Goal: Task Accomplishment & Management: Manage account settings

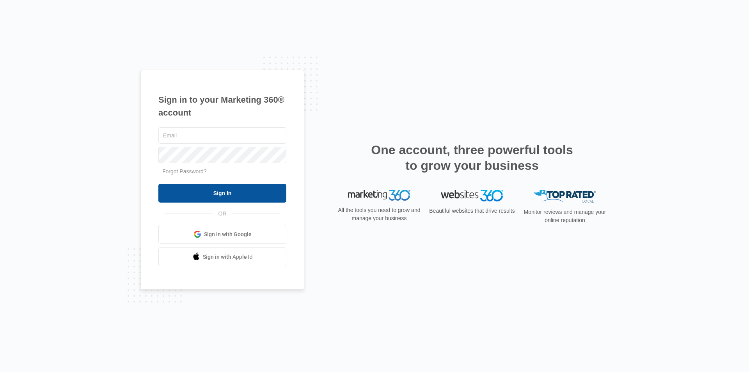
type input "[EMAIL_ADDRESS][DOMAIN_NAME]"
click at [222, 189] on input "Sign In" at bounding box center [222, 193] width 128 height 19
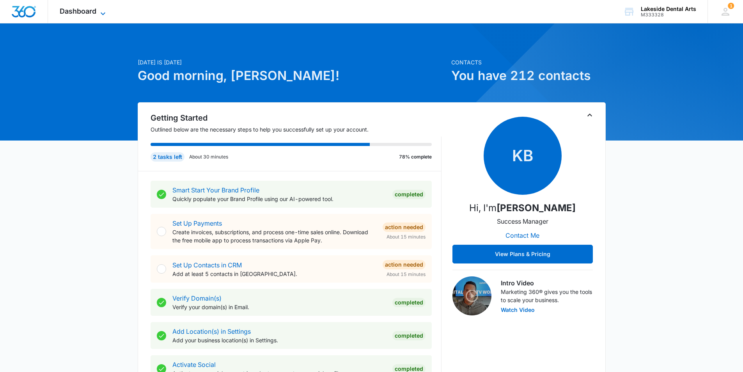
click at [104, 11] on icon at bounding box center [102, 13] width 9 height 9
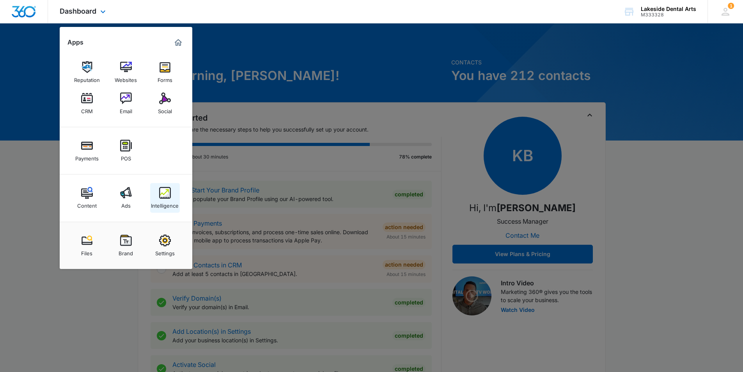
click at [162, 203] on div "Intelligence" at bounding box center [165, 204] width 28 height 10
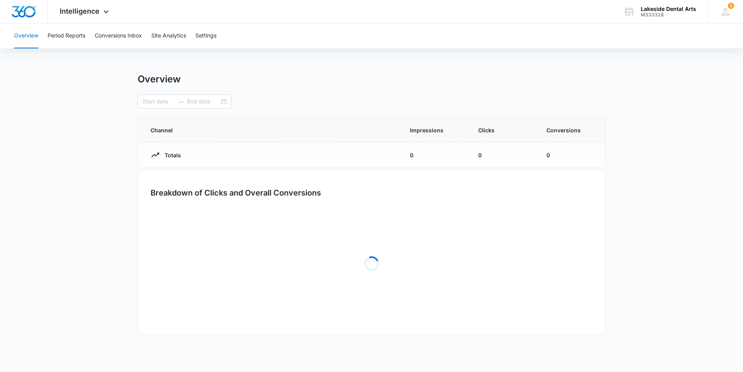
type input "[DATE]"
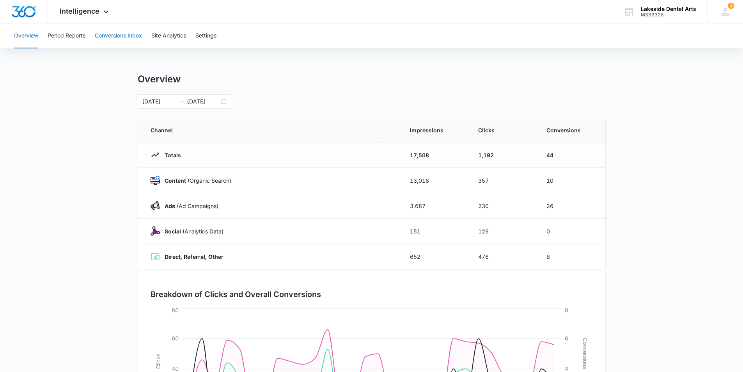
click at [115, 36] on button "Conversions Inbox" at bounding box center [118, 35] width 47 height 25
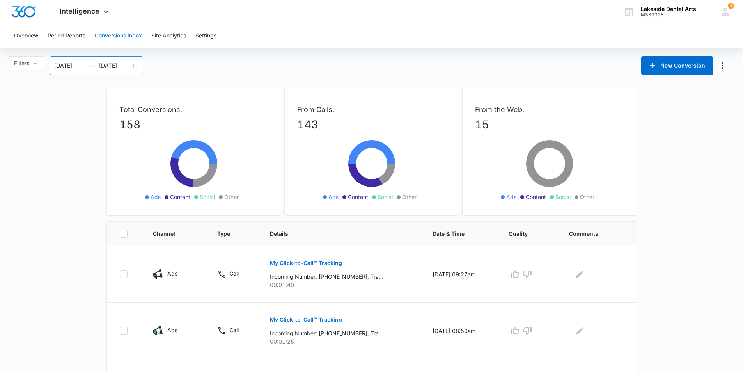
click at [136, 68] on div "[DATE] [DATE]" at bounding box center [97, 65] width 94 height 19
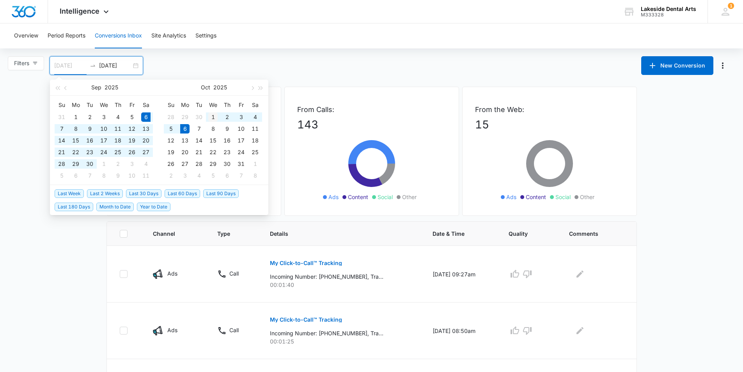
type input "[DATE]"
click at [211, 117] on div "1" at bounding box center [212, 116] width 9 height 9
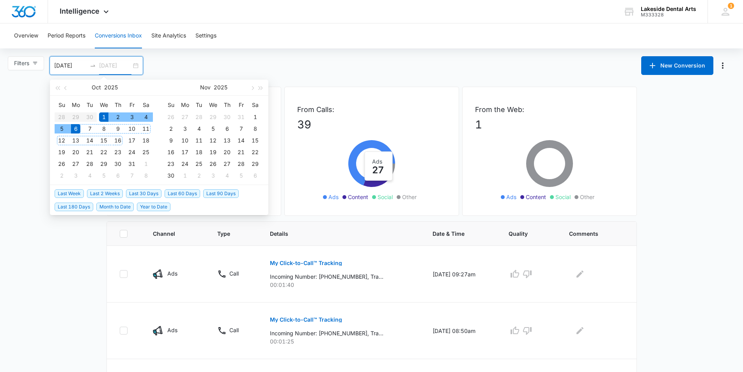
type input "[DATE]"
click at [77, 129] on div "6" at bounding box center [75, 128] width 9 height 9
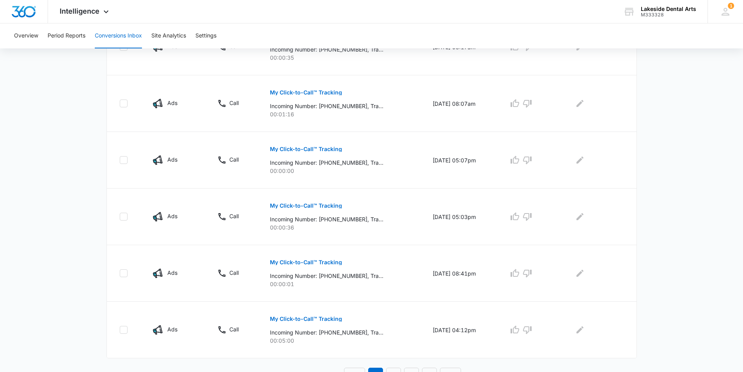
scroll to position [464, 0]
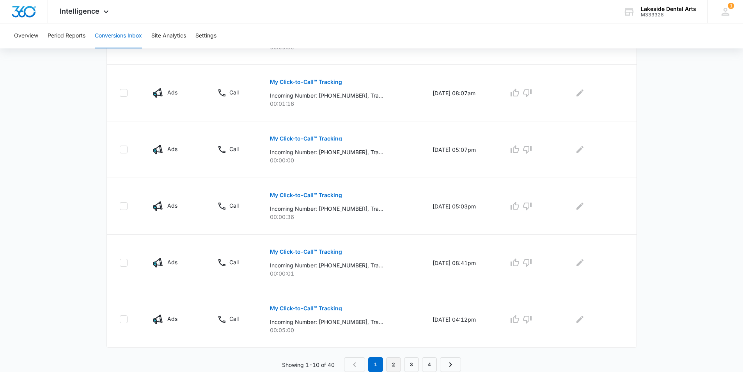
click at [394, 366] on link "2" at bounding box center [393, 364] width 15 height 15
click at [413, 367] on link "3" at bounding box center [413, 364] width 15 height 15
click at [430, 368] on link "4" at bounding box center [431, 364] width 15 height 15
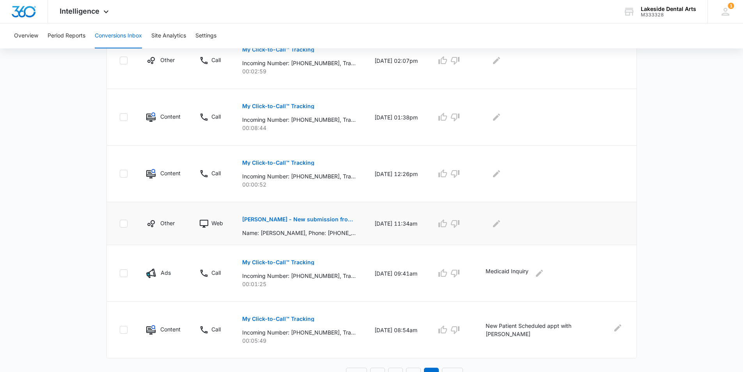
scroll to position [450, 0]
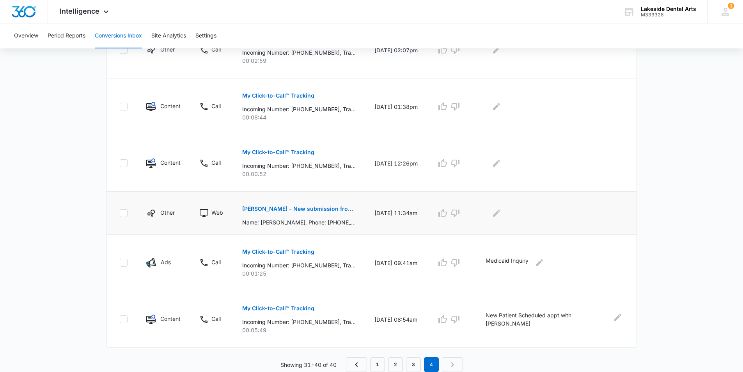
click at [281, 208] on p "[PERSON_NAME] - New submission from Contact Us Form" at bounding box center [299, 208] width 114 height 5
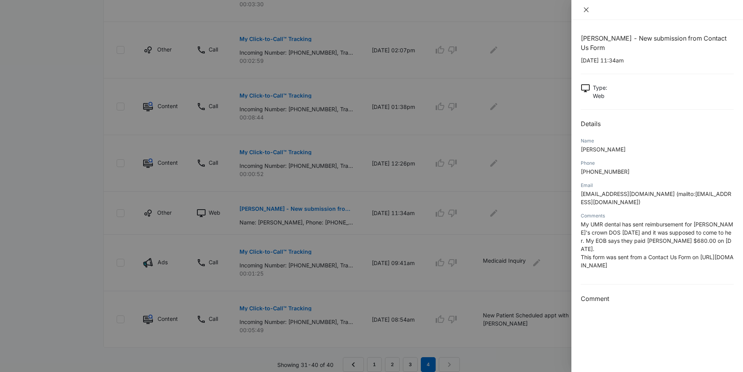
click at [585, 9] on icon "close" at bounding box center [586, 9] width 5 height 5
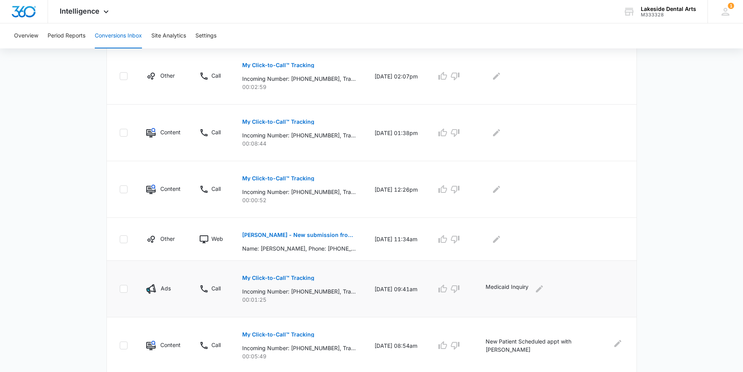
scroll to position [411, 0]
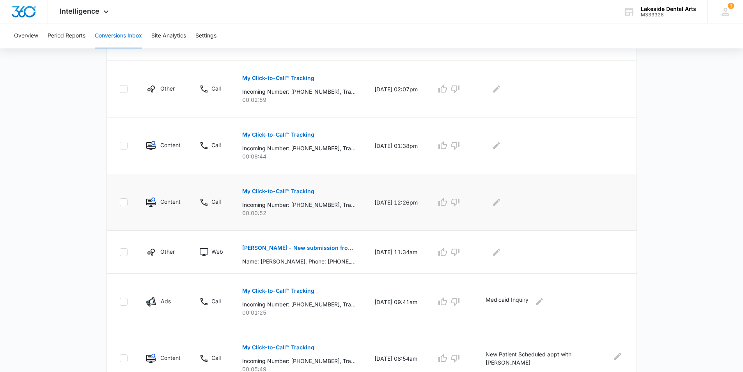
click at [292, 189] on p "My Click-to-Call™ Tracking" at bounding box center [278, 190] width 72 height 5
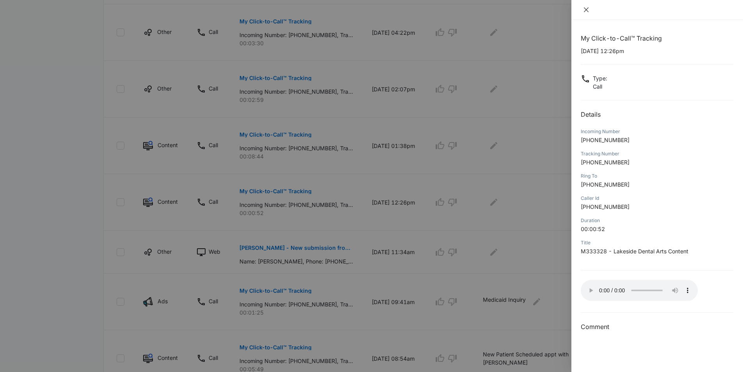
click at [583, 10] on button "Close" at bounding box center [586, 9] width 11 height 7
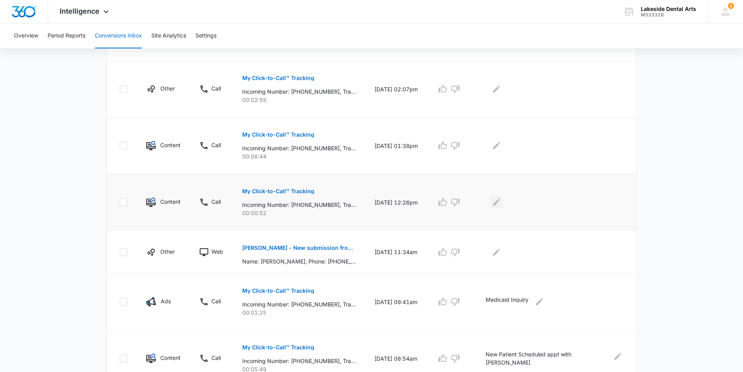
click at [500, 201] on icon "Edit Comments" at bounding box center [496, 202] width 7 height 7
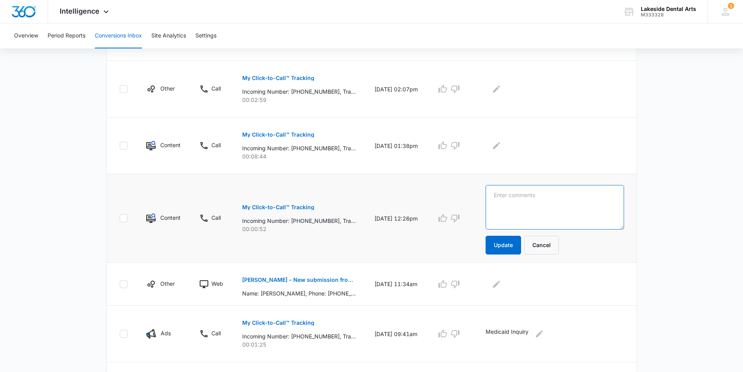
click at [545, 202] on textarea at bounding box center [555, 207] width 138 height 44
type textarea "Hang up"
click at [512, 248] on button "Update" at bounding box center [504, 245] width 36 height 19
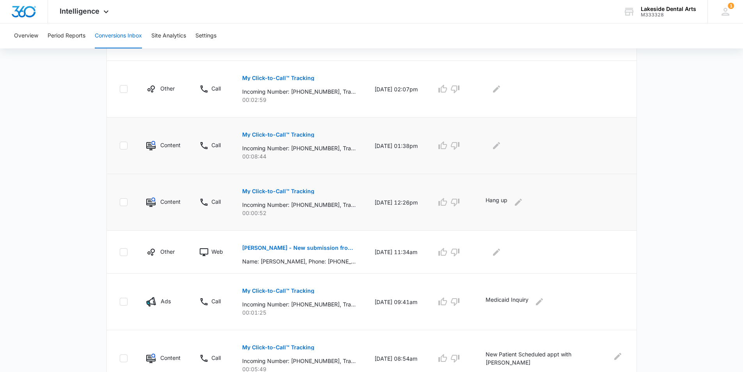
click at [294, 134] on p "My Click-to-Call™ Tracking" at bounding box center [278, 134] width 72 height 5
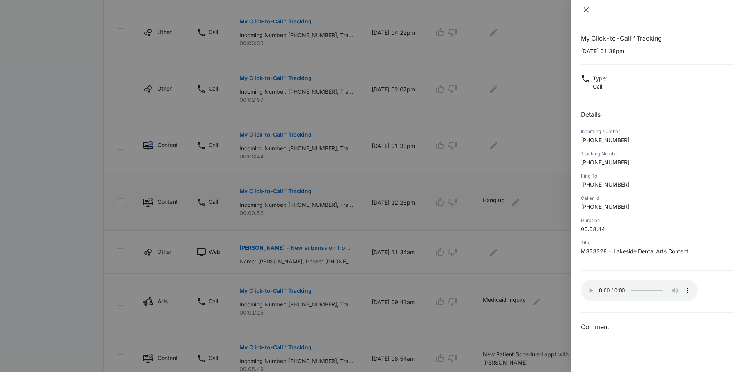
click at [587, 10] on icon "close" at bounding box center [586, 9] width 5 height 5
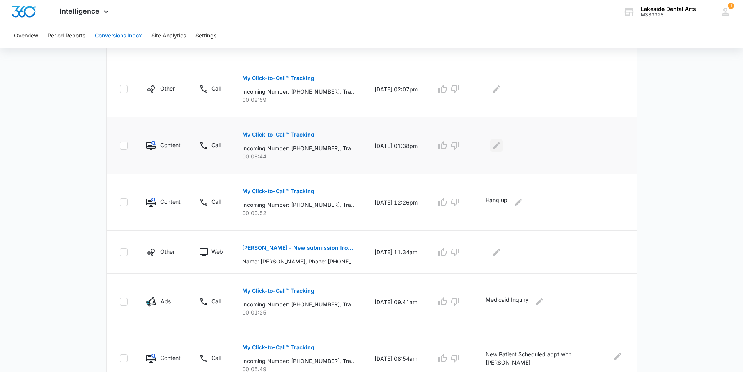
click at [500, 147] on icon "Edit Comments" at bounding box center [496, 145] width 7 height 7
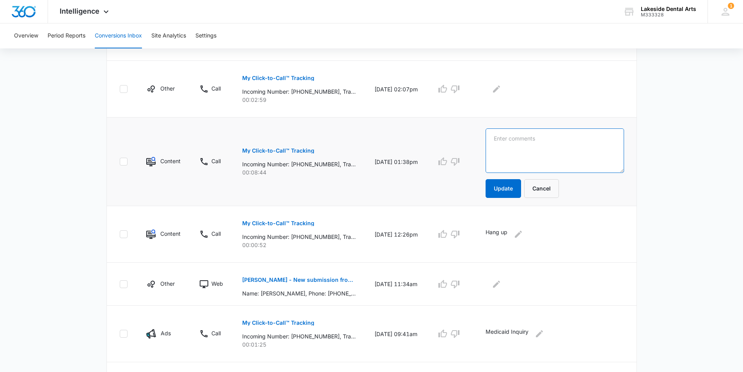
click at [543, 140] on textarea at bounding box center [555, 150] width 138 height 44
type textarea "NEW appt schedule - [PERSON_NAME]"
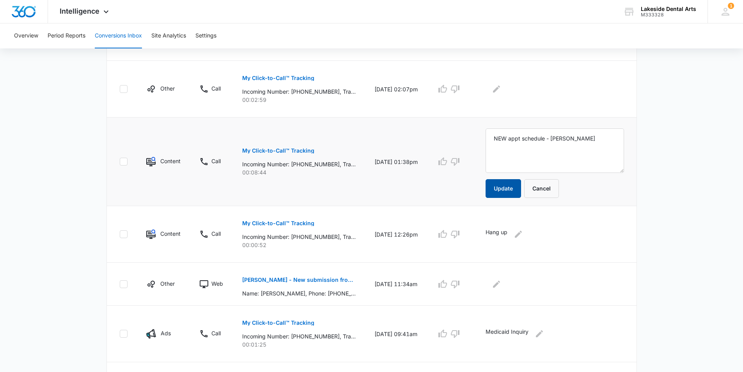
click at [512, 183] on button "Update" at bounding box center [504, 188] width 36 height 19
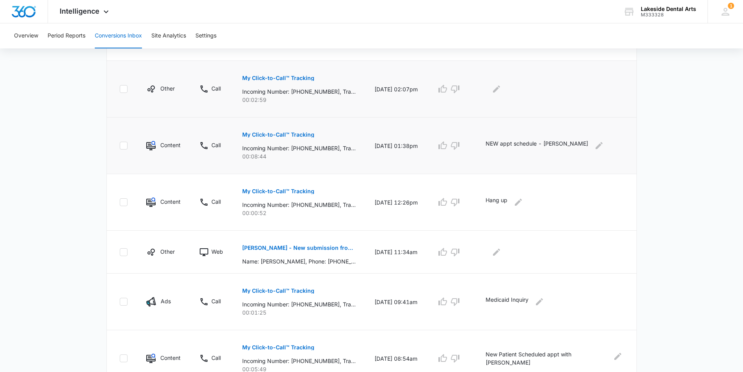
click at [297, 77] on p "My Click-to-Call™ Tracking" at bounding box center [278, 77] width 72 height 5
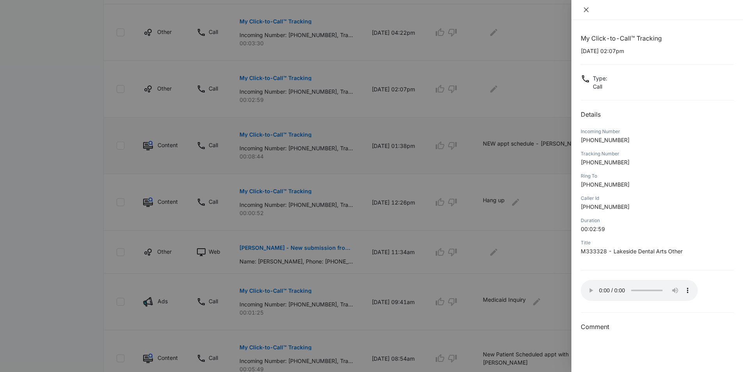
drag, startPoint x: 585, startPoint y: 9, endPoint x: 425, endPoint y: 103, distance: 185.9
click at [585, 10] on icon "close" at bounding box center [586, 10] width 6 height 6
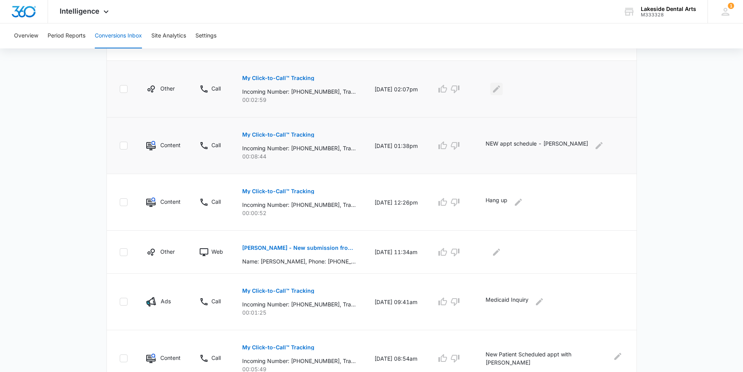
click at [501, 88] on icon "Edit Comments" at bounding box center [496, 88] width 9 height 9
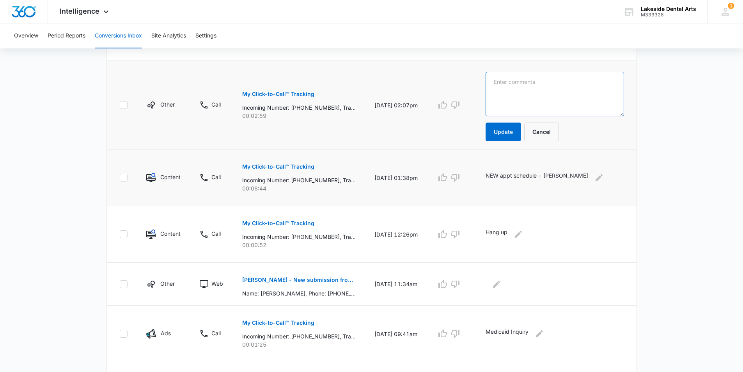
click at [509, 84] on textarea at bounding box center [555, 94] width 138 height 44
type textarea "New appt scheduled"
click at [516, 133] on button "Update" at bounding box center [504, 132] width 36 height 19
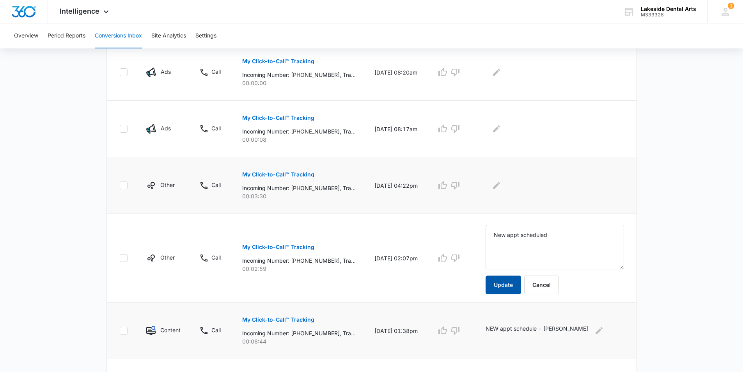
scroll to position [255, 0]
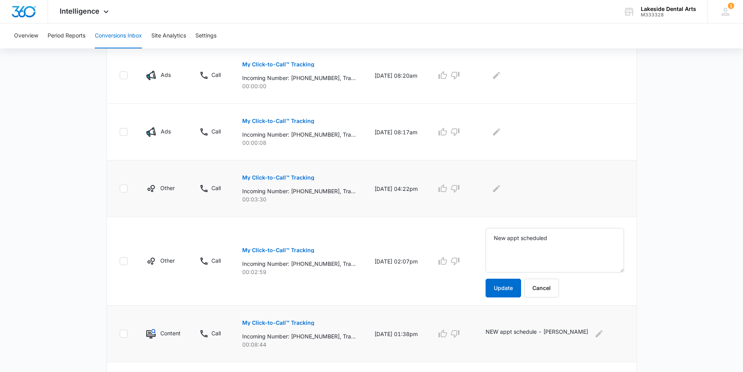
click at [300, 177] on p "My Click-to-Call™ Tracking" at bounding box center [278, 177] width 72 height 5
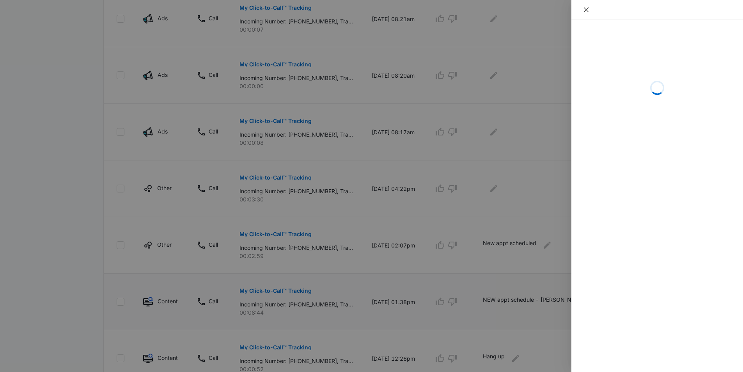
click at [585, 9] on icon "close" at bounding box center [586, 10] width 6 height 6
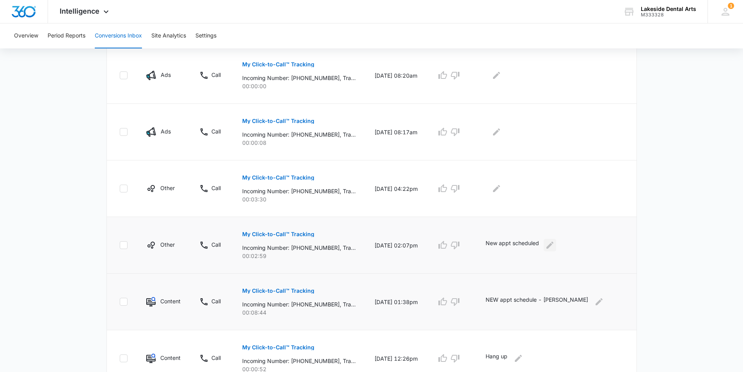
click at [554, 244] on icon "Edit Comments" at bounding box center [550, 245] width 7 height 7
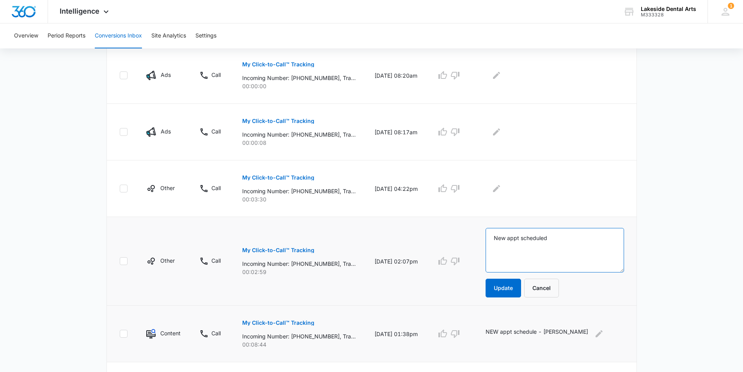
drag, startPoint x: 572, startPoint y: 234, endPoint x: 579, endPoint y: 238, distance: 8.0
click at [572, 235] on textarea "New appt scheduled" at bounding box center [555, 250] width 138 height 44
type textarea "New appt scheduled - referred by brother"
click at [515, 287] on button "Update" at bounding box center [504, 288] width 36 height 19
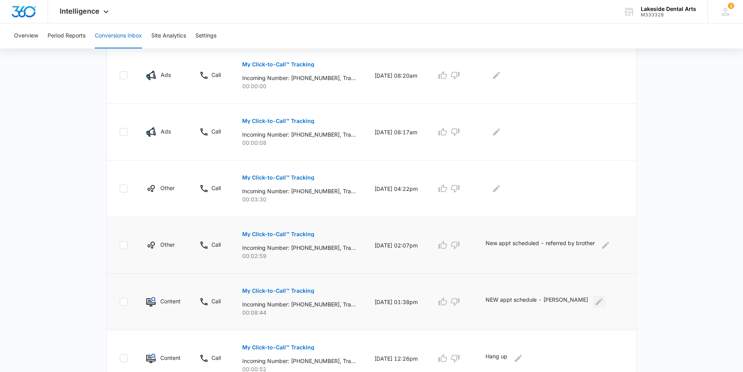
click at [596, 301] on icon "Edit Comments" at bounding box center [599, 301] width 7 height 7
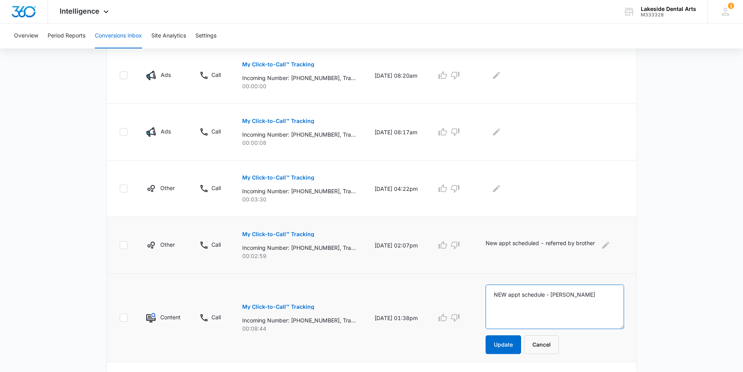
click at [591, 295] on textarea "NEW appt schedule - [PERSON_NAME]" at bounding box center [555, 306] width 138 height 44
type textarea "NEW appt schedule - [PERSON_NAME] found us online"
click at [517, 341] on button "Update" at bounding box center [504, 344] width 36 height 19
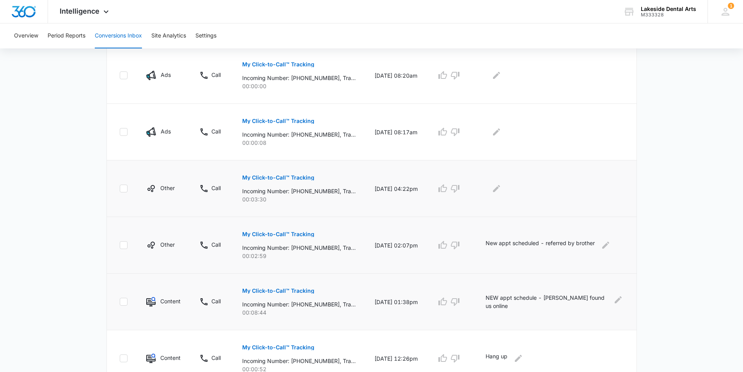
click at [307, 176] on p "My Click-to-Call™ Tracking" at bounding box center [278, 177] width 72 height 5
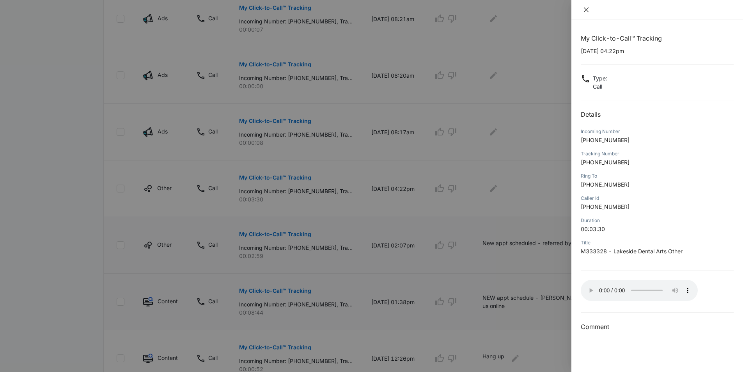
click at [587, 8] on icon "close" at bounding box center [586, 10] width 6 height 6
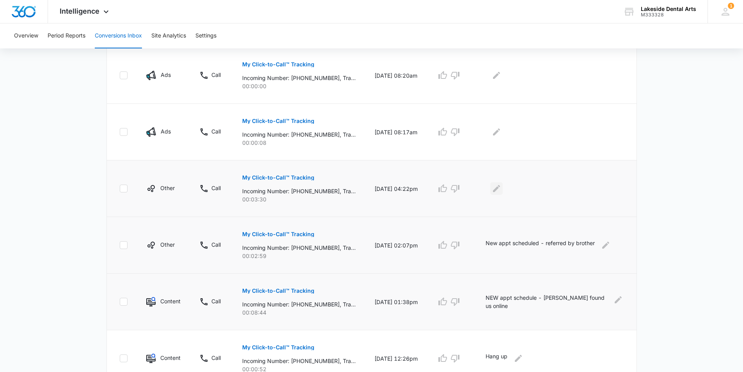
click at [500, 189] on icon "Edit Comments" at bounding box center [496, 188] width 7 height 7
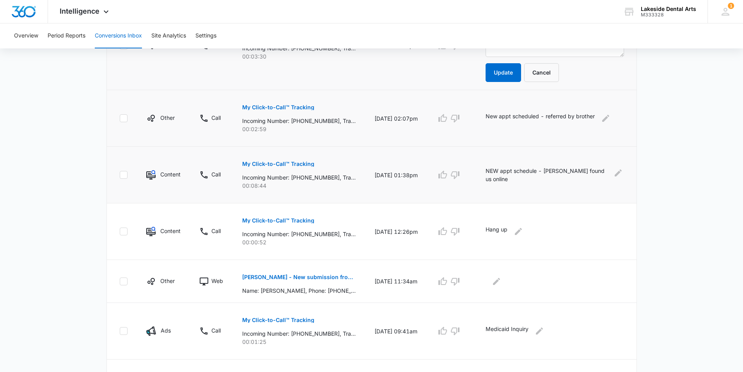
scroll to position [287, 0]
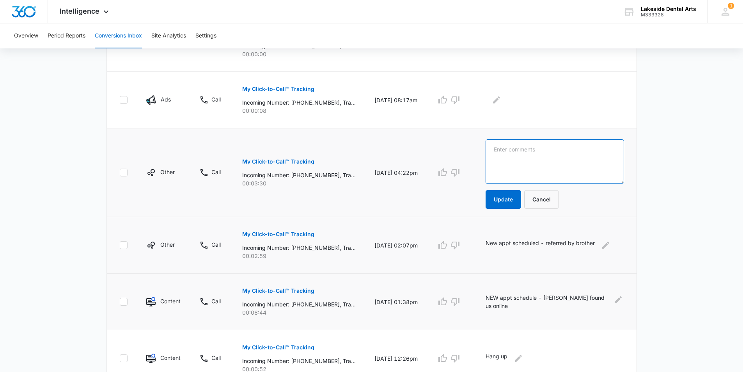
click at [515, 151] on textarea at bounding box center [555, 161] width 139 height 44
type textarea "Dental Rep"
drag, startPoint x: 517, startPoint y: 198, endPoint x: 527, endPoint y: 188, distance: 13.8
click at [518, 199] on button "Update" at bounding box center [504, 199] width 36 height 19
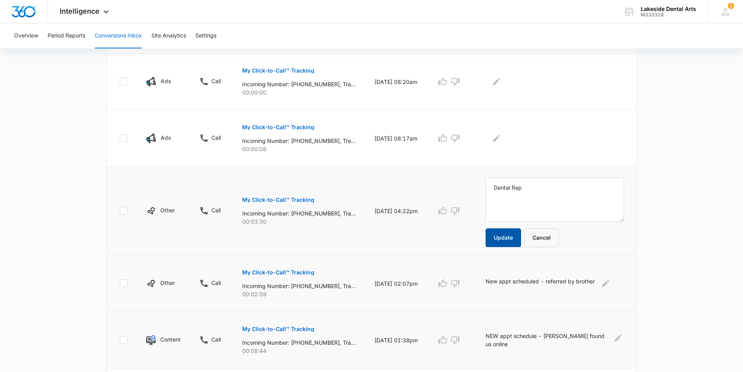
scroll to position [248, 0]
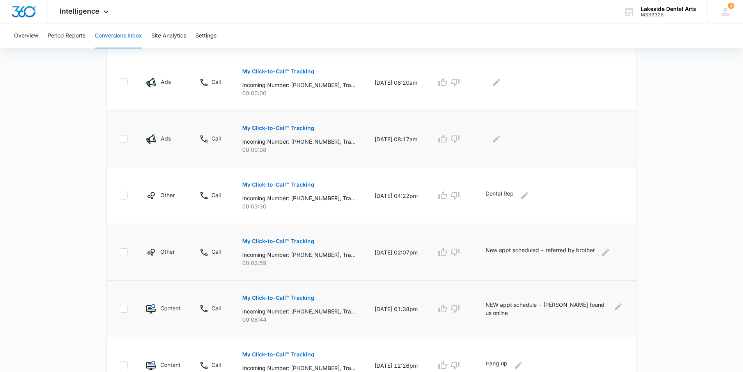
click at [278, 127] on p "My Click-to-Call™ Tracking" at bounding box center [278, 127] width 72 height 5
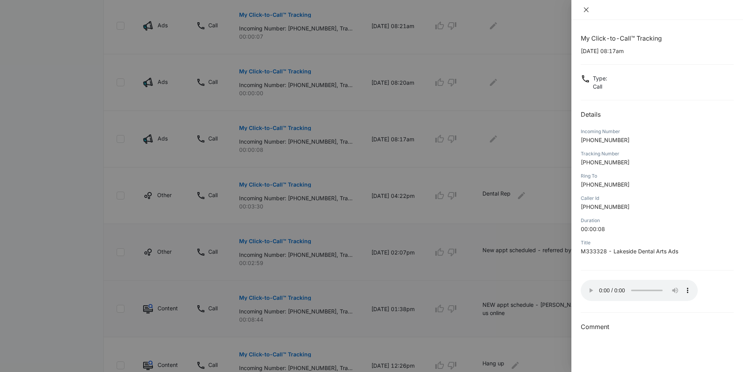
click at [582, 7] on button "Close" at bounding box center [586, 9] width 11 height 7
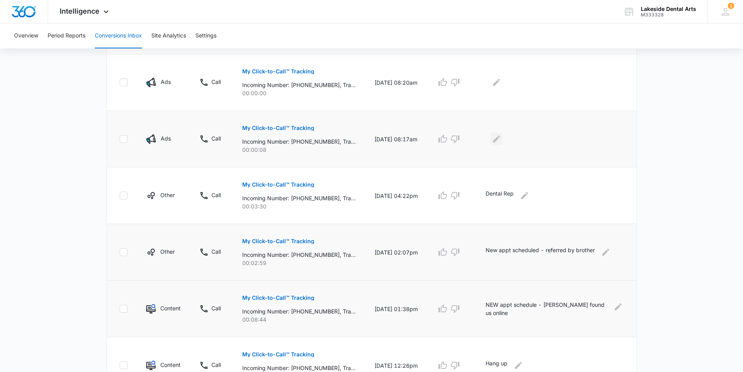
click at [503, 141] on button "Edit Comments" at bounding box center [497, 139] width 12 height 12
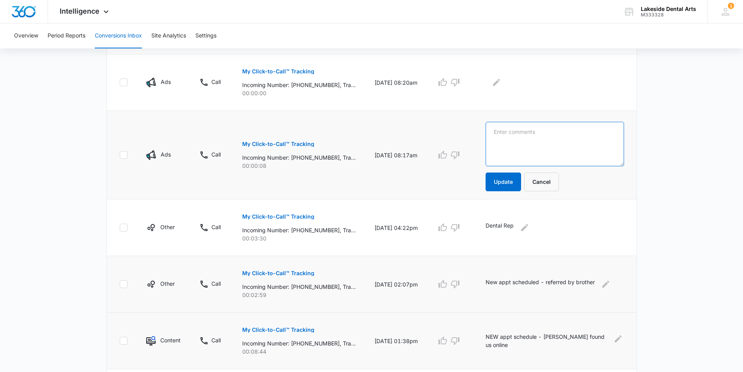
drag, startPoint x: 513, startPoint y: 133, endPoint x: 520, endPoint y: 126, distance: 10.5
click at [513, 130] on textarea at bounding box center [555, 144] width 139 height 44
type textarea "hang up"
click at [511, 180] on button "Update" at bounding box center [504, 181] width 36 height 19
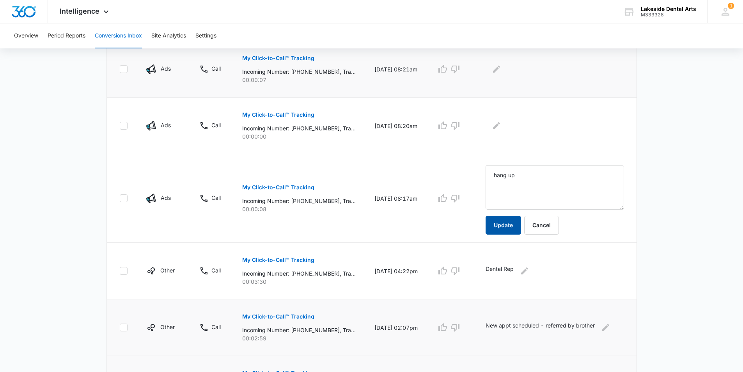
scroll to position [131, 0]
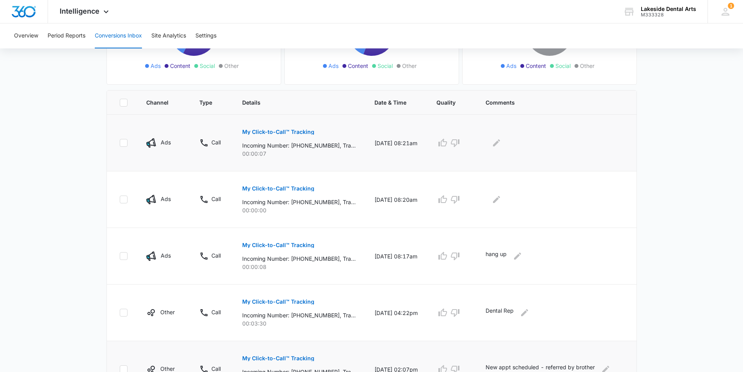
click at [277, 131] on p "My Click-to-Call™ Tracking" at bounding box center [278, 131] width 72 height 5
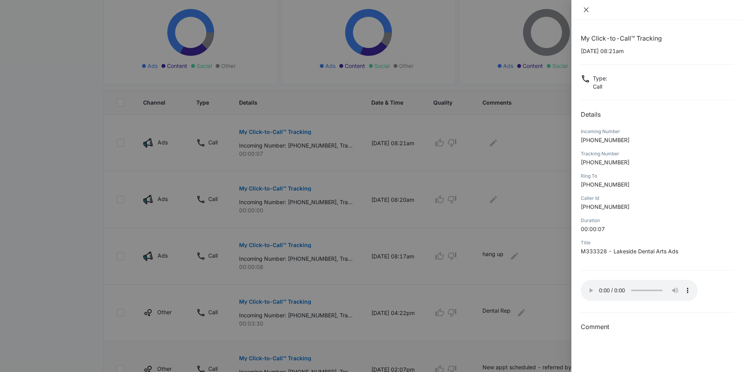
click at [587, 12] on icon "close" at bounding box center [586, 10] width 6 height 6
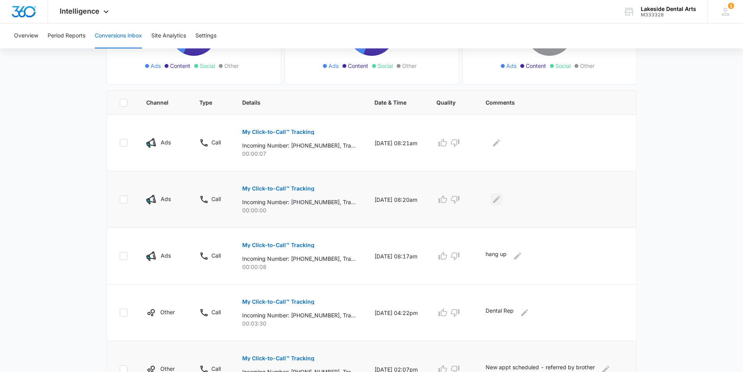
click at [500, 201] on icon "Edit Comments" at bounding box center [496, 199] width 7 height 7
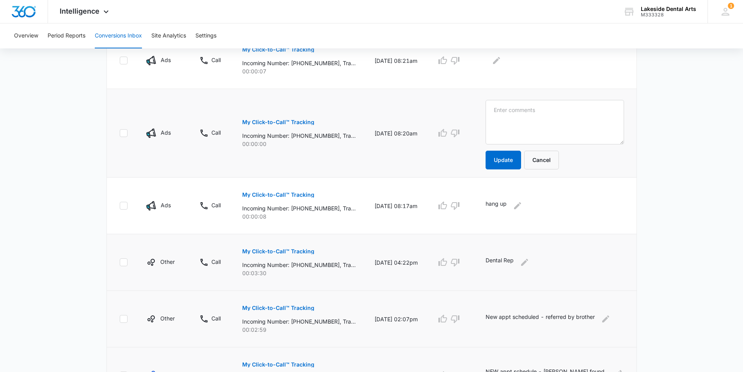
scroll to position [183, 0]
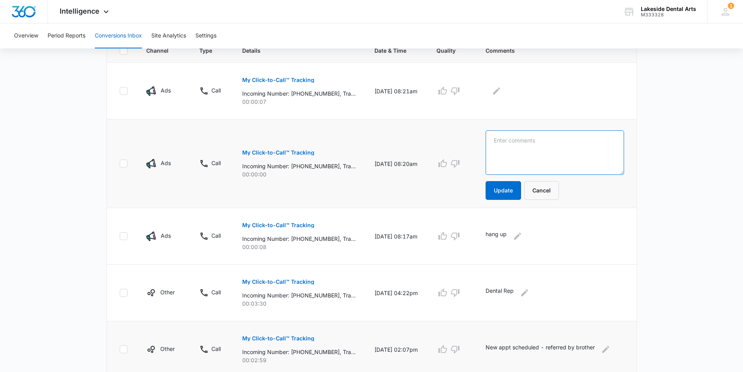
click at [519, 141] on textarea at bounding box center [555, 152] width 139 height 44
type textarea "hang up"
click at [513, 188] on button "Update" at bounding box center [504, 190] width 36 height 19
click at [501, 91] on icon "Edit Comments" at bounding box center [496, 90] width 9 height 9
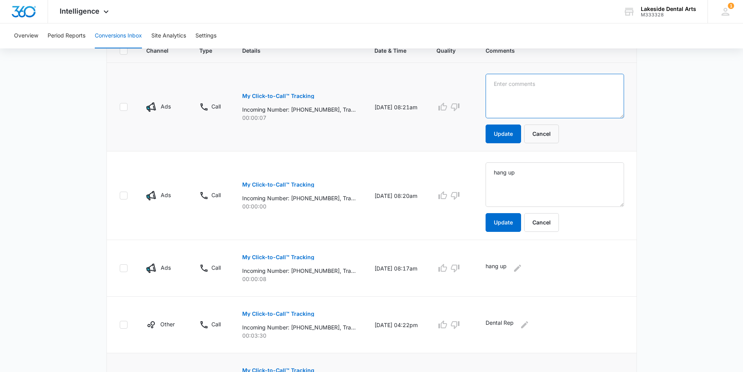
click at [511, 83] on textarea at bounding box center [555, 96] width 139 height 44
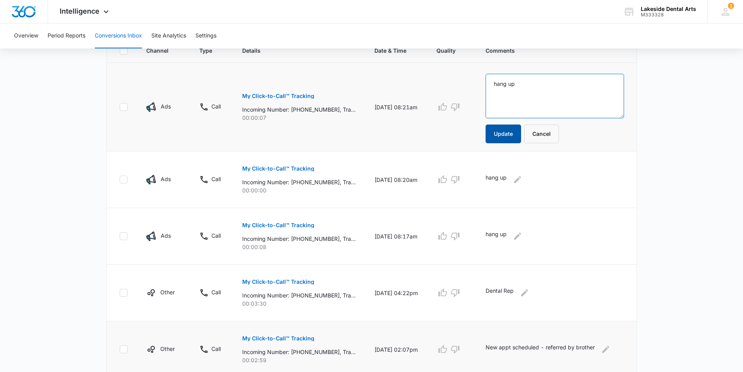
type textarea "hang up"
click at [521, 133] on button "Update" at bounding box center [504, 133] width 36 height 19
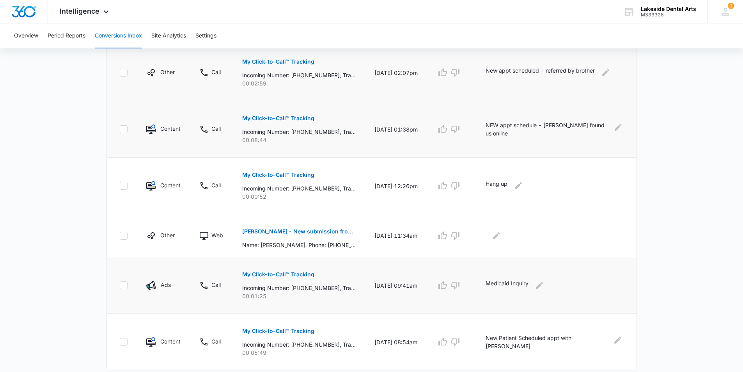
scroll to position [482, 0]
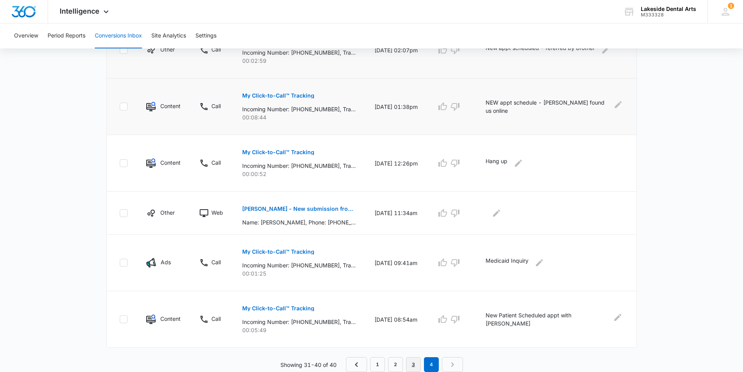
click at [414, 366] on link "3" at bounding box center [413, 364] width 15 height 15
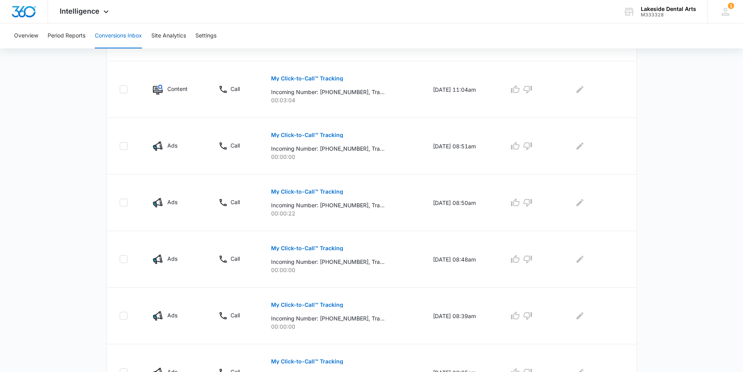
scroll to position [230, 0]
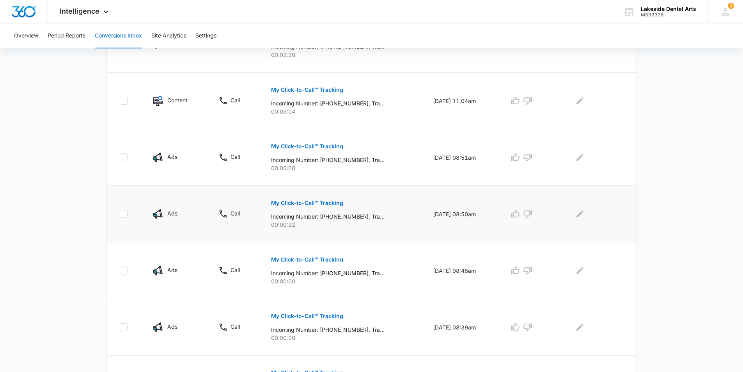
click at [322, 203] on p "My Click-to-Call™ Tracking" at bounding box center [307, 202] width 72 height 5
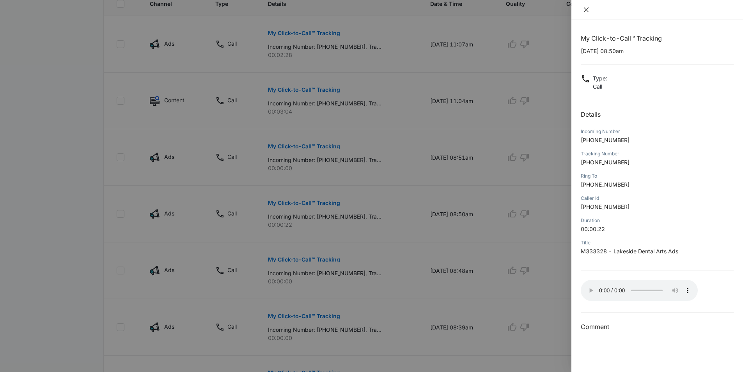
click at [585, 9] on icon "close" at bounding box center [586, 10] width 6 height 6
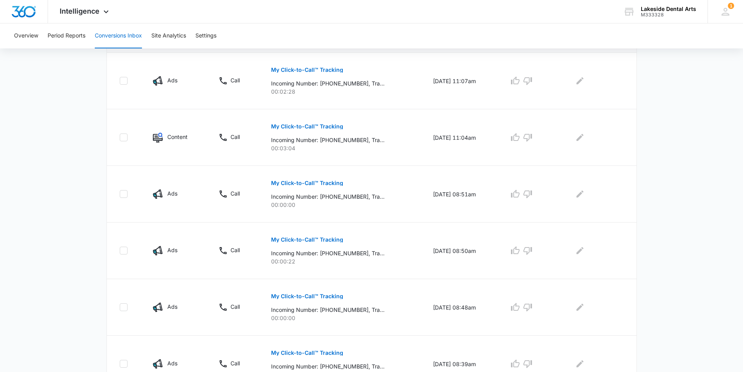
scroll to position [191, 0]
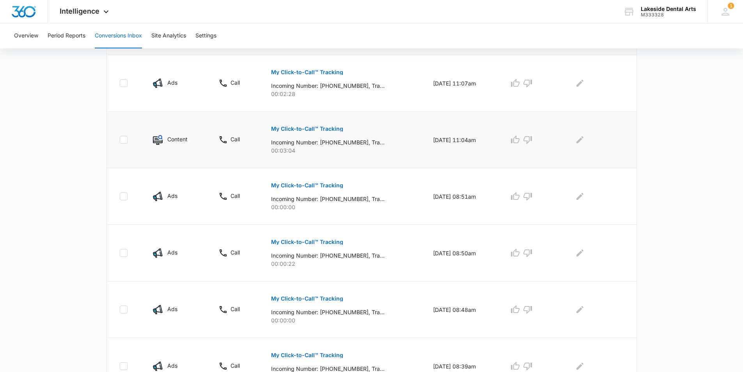
click at [295, 124] on button "My Click-to-Call™ Tracking" at bounding box center [307, 128] width 72 height 19
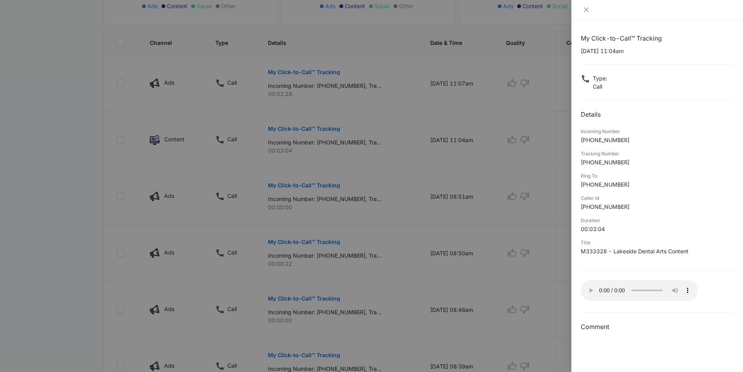
click at [578, 10] on div at bounding box center [658, 10] width 172 height 20
click at [584, 7] on icon "close" at bounding box center [586, 10] width 6 height 6
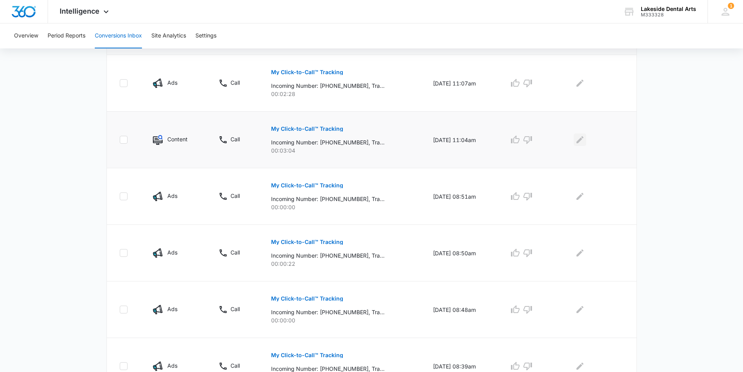
click at [584, 138] on icon "Edit Comments" at bounding box center [580, 139] width 7 height 7
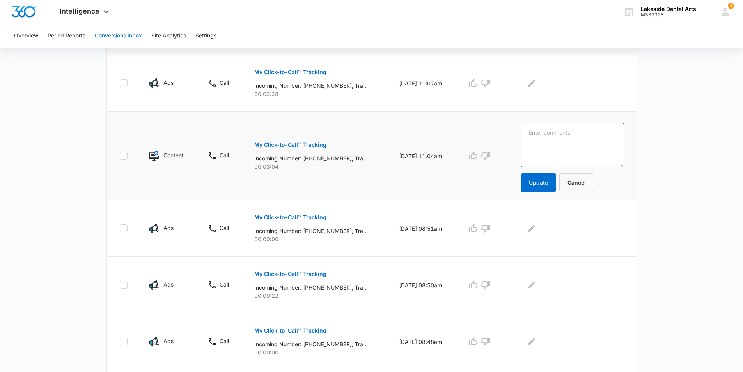
click at [548, 132] on textarea at bounding box center [572, 145] width 103 height 44
type textarea "scheduled new appt - referred by dr"
click at [544, 178] on button "Update" at bounding box center [539, 182] width 36 height 19
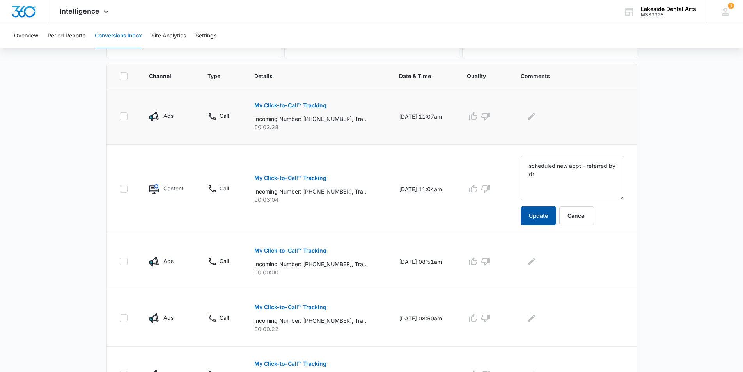
scroll to position [113, 0]
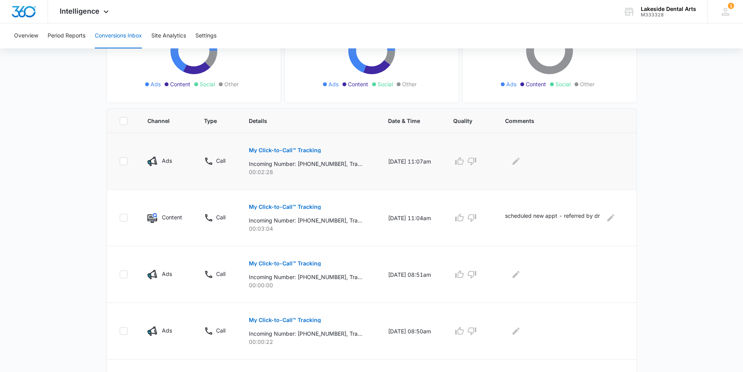
click at [292, 149] on p "My Click-to-Call™ Tracking" at bounding box center [285, 150] width 72 height 5
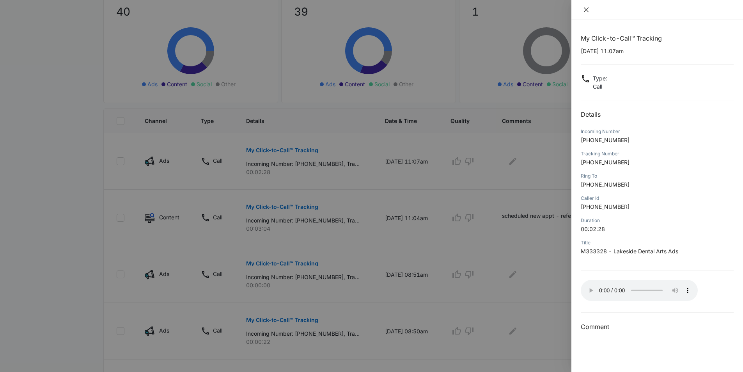
click at [587, 9] on icon "close" at bounding box center [586, 10] width 6 height 6
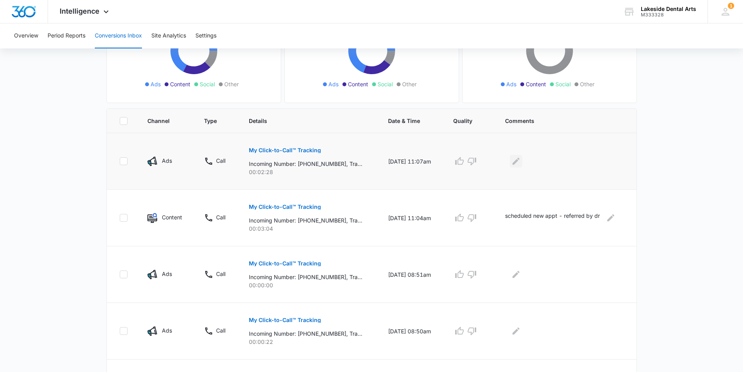
click at [519, 163] on icon "Edit Comments" at bounding box center [516, 161] width 7 height 7
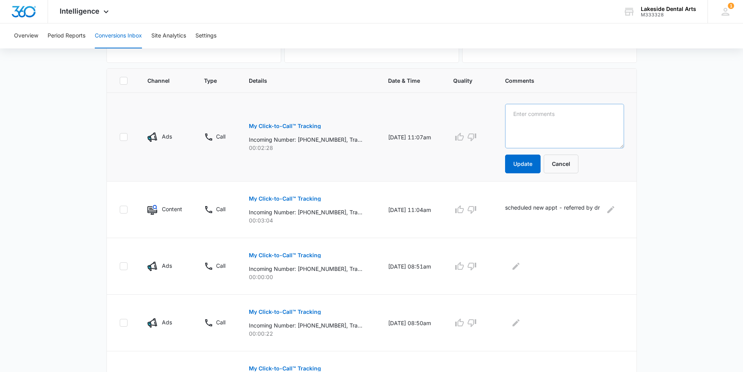
scroll to position [126, 0]
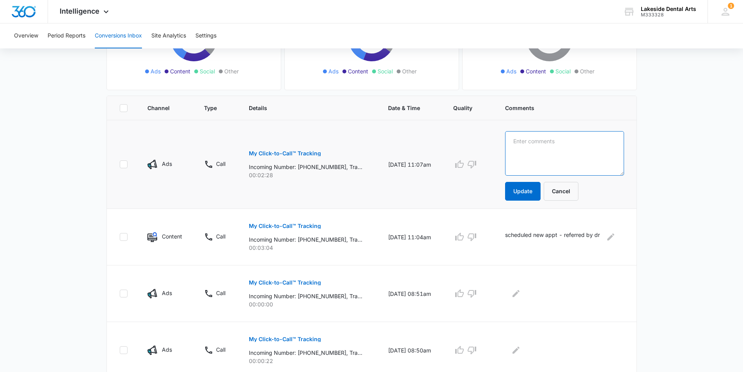
click at [519, 140] on textarea at bounding box center [564, 153] width 119 height 44
type textarea "incorrect office"
click at [526, 190] on button "Update" at bounding box center [523, 191] width 36 height 19
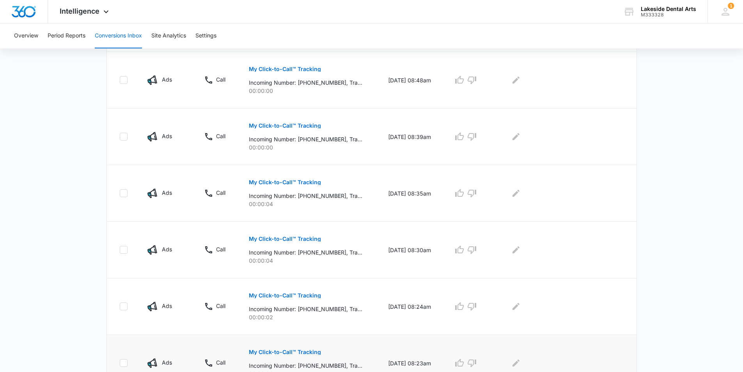
scroll to position [464, 0]
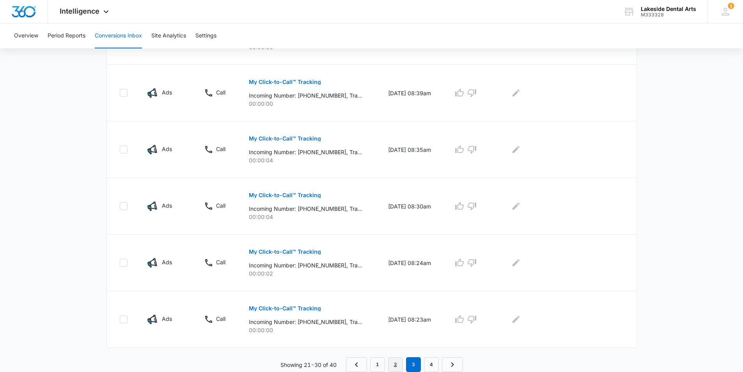
click at [396, 365] on link "2" at bounding box center [395, 364] width 15 height 15
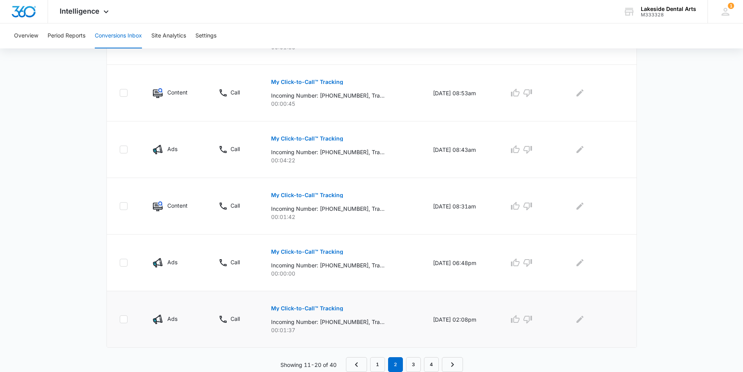
click at [318, 305] on button "My Click-to-Call™ Tracking" at bounding box center [307, 308] width 72 height 19
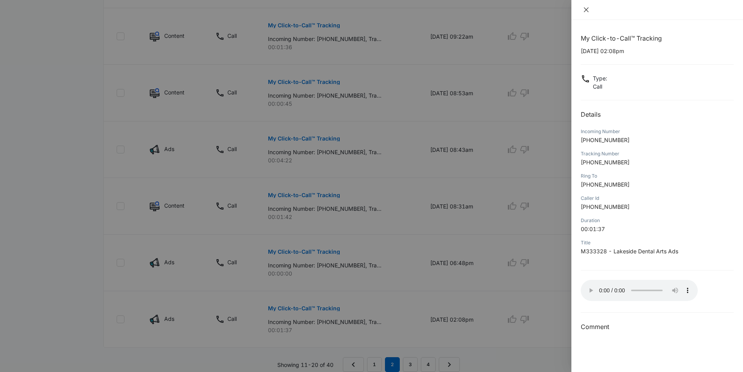
click at [589, 8] on icon "close" at bounding box center [586, 10] width 6 height 6
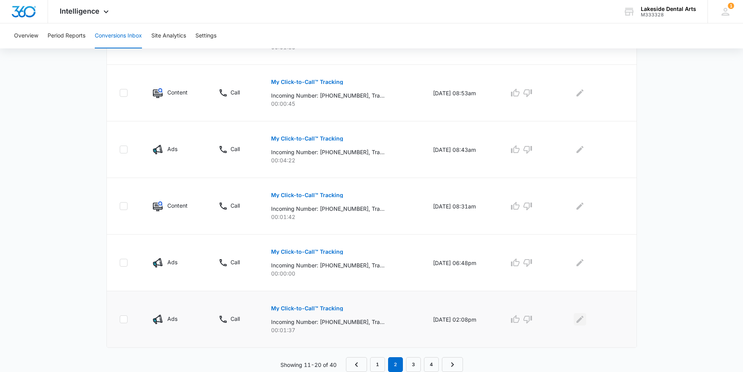
click at [582, 322] on icon "Edit Comments" at bounding box center [580, 319] width 7 height 7
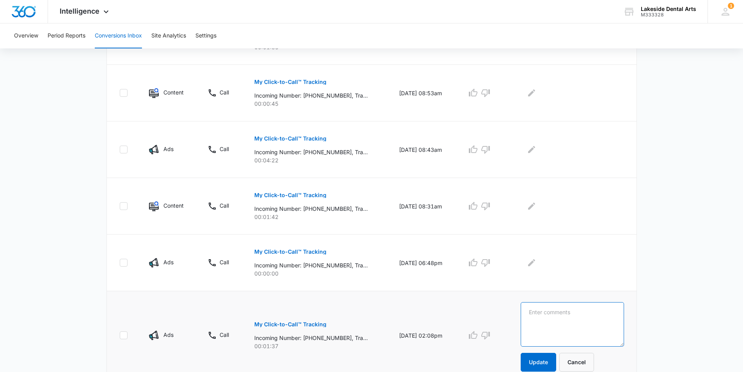
click at [550, 314] on textarea at bounding box center [572, 324] width 103 height 44
type textarea "wrong #"
click at [552, 365] on button "Update" at bounding box center [539, 362] width 36 height 19
click at [301, 192] on button "My Click-to-Call™ Tracking" at bounding box center [290, 195] width 72 height 19
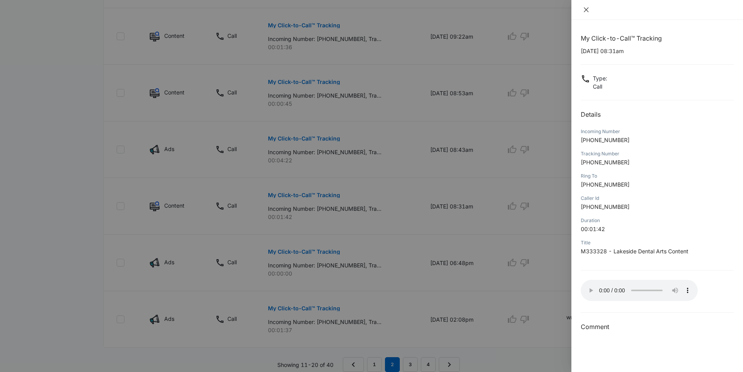
click at [586, 7] on icon "close" at bounding box center [586, 10] width 6 height 6
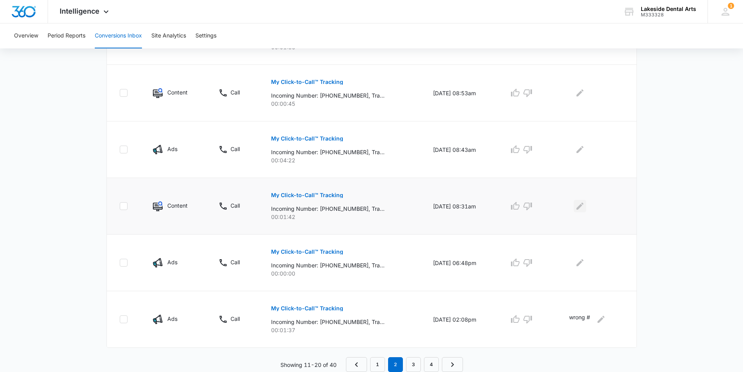
click at [583, 206] on icon "Edit Comments" at bounding box center [580, 206] width 7 height 7
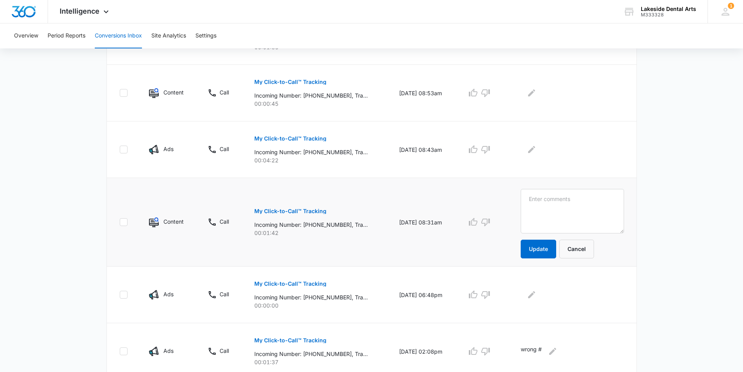
scroll to position [496, 0]
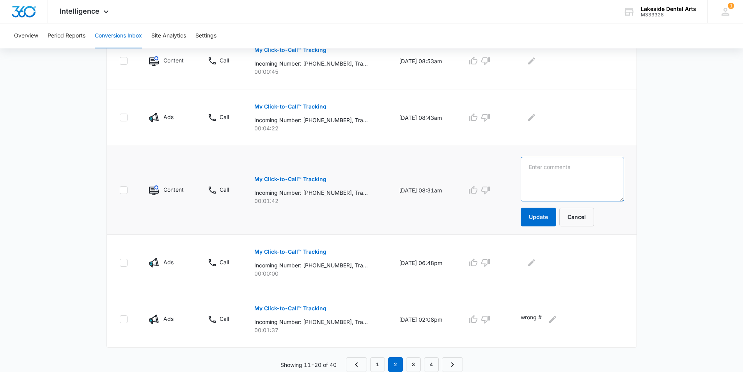
click at [538, 167] on textarea at bounding box center [572, 179] width 103 height 44
type textarea "existing patient - scheduled an appt"
click at [554, 216] on button "Update" at bounding box center [539, 217] width 36 height 19
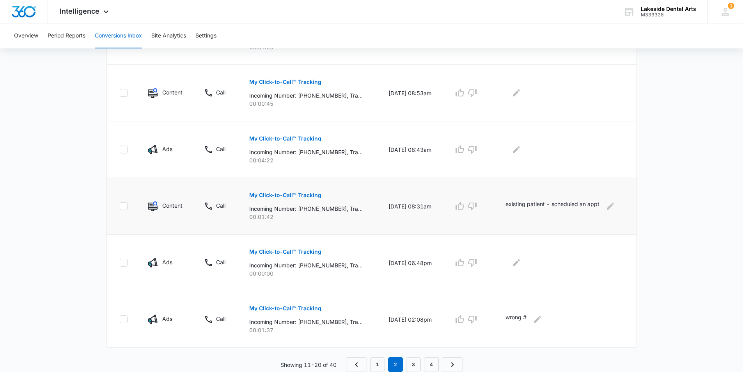
scroll to position [464, 0]
click at [300, 137] on p "My Click-to-Call™ Tracking" at bounding box center [285, 138] width 72 height 5
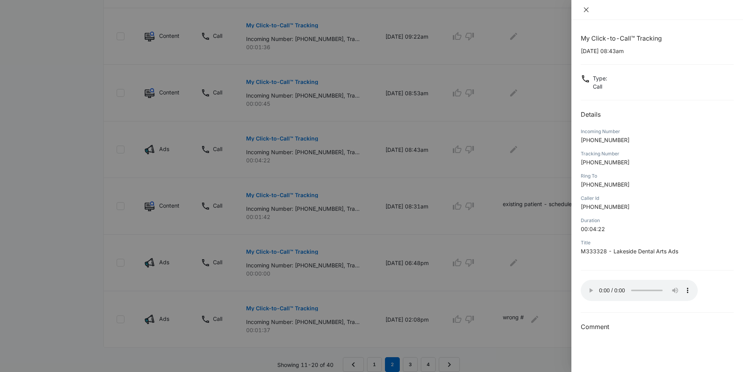
click at [585, 9] on icon "close" at bounding box center [586, 10] width 6 height 6
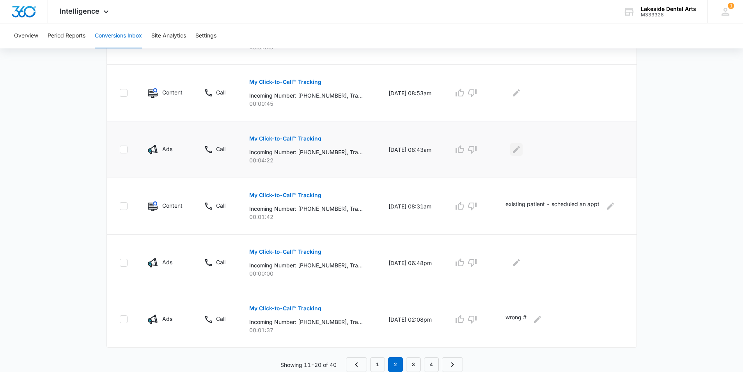
click at [521, 151] on icon "Edit Comments" at bounding box center [516, 149] width 9 height 9
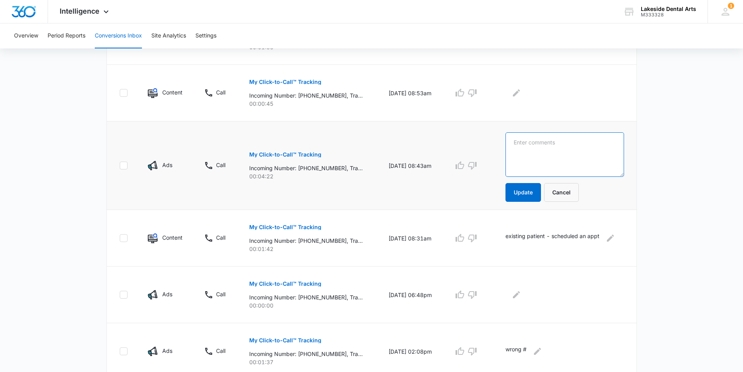
click at [552, 147] on textarea at bounding box center [565, 154] width 118 height 44
type textarea "new patient scheduled an appt"
click at [530, 188] on button "Update" at bounding box center [524, 192] width 36 height 19
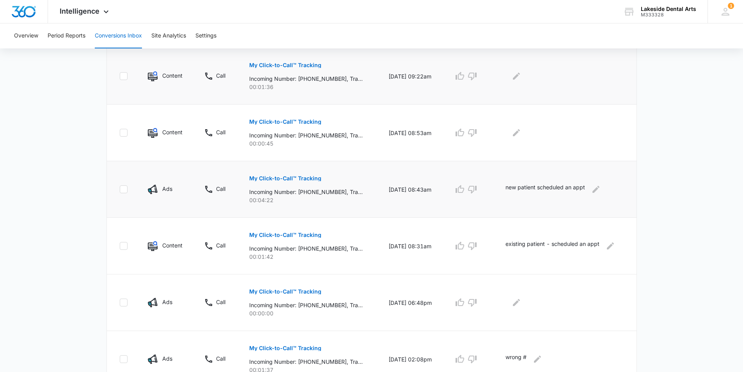
scroll to position [308, 0]
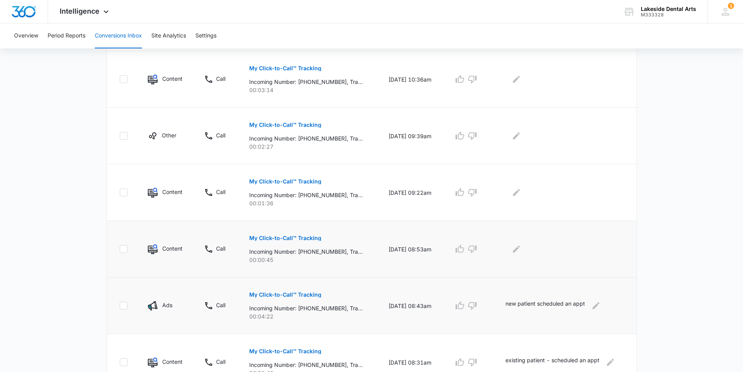
click at [288, 237] on p "My Click-to-Call™ Tracking" at bounding box center [285, 237] width 72 height 5
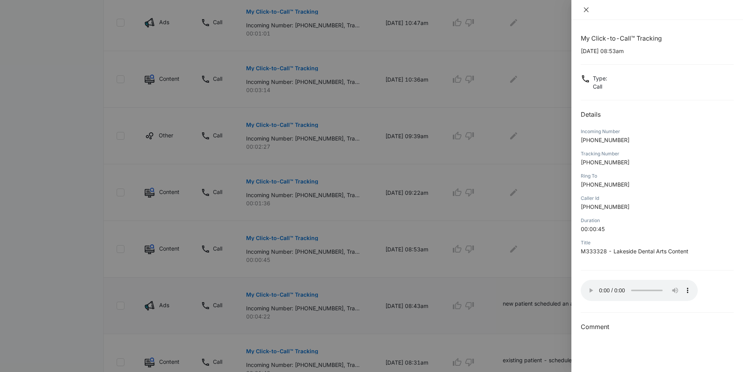
click at [587, 7] on icon "close" at bounding box center [586, 10] width 6 height 6
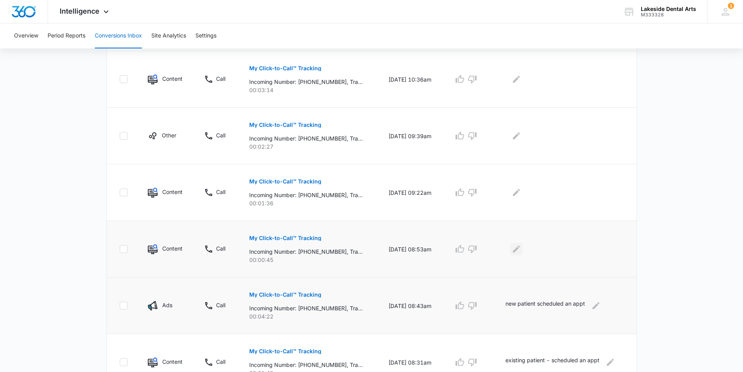
click at [520, 249] on icon "Edit Comments" at bounding box center [516, 248] width 7 height 7
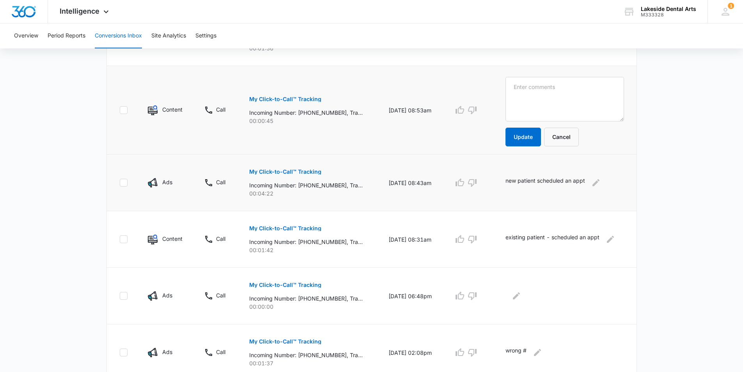
scroll to position [418, 0]
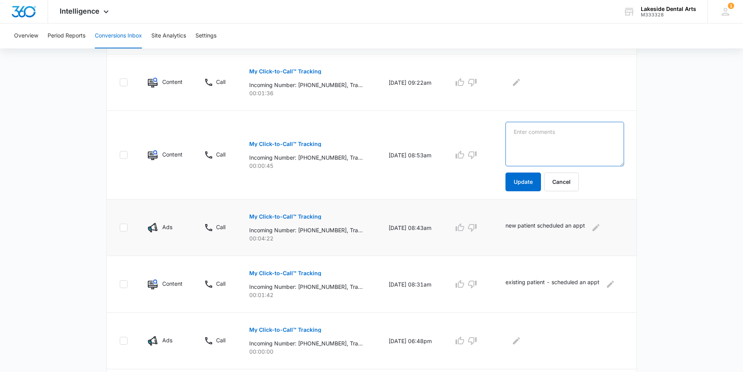
click at [525, 133] on textarea at bounding box center [565, 144] width 118 height 44
type textarea "rescheduled appt"
click at [528, 180] on button "Update" at bounding box center [524, 181] width 36 height 19
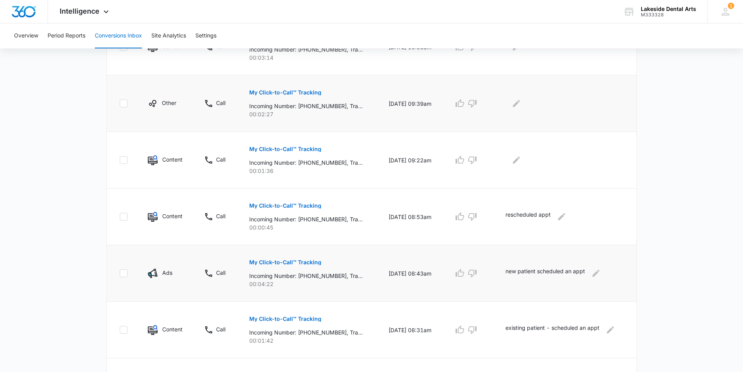
scroll to position [340, 0]
click at [292, 148] on p "My Click-to-Call™ Tracking" at bounding box center [285, 149] width 72 height 5
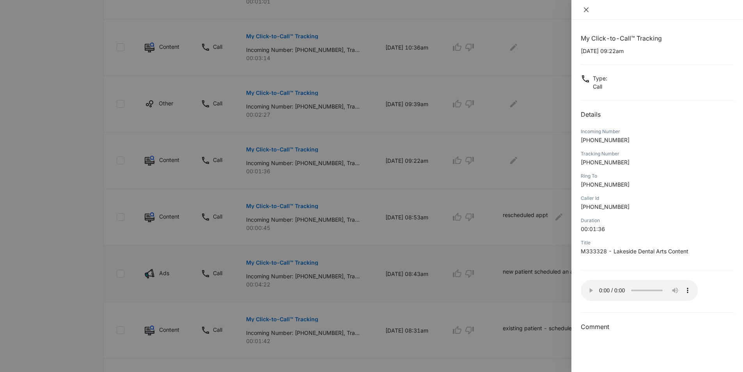
click at [585, 7] on icon "close" at bounding box center [586, 10] width 6 height 6
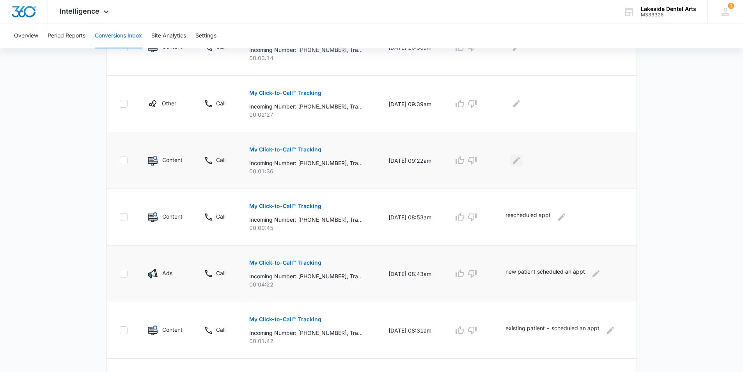
click at [519, 157] on icon "Edit Comments" at bounding box center [516, 160] width 9 height 9
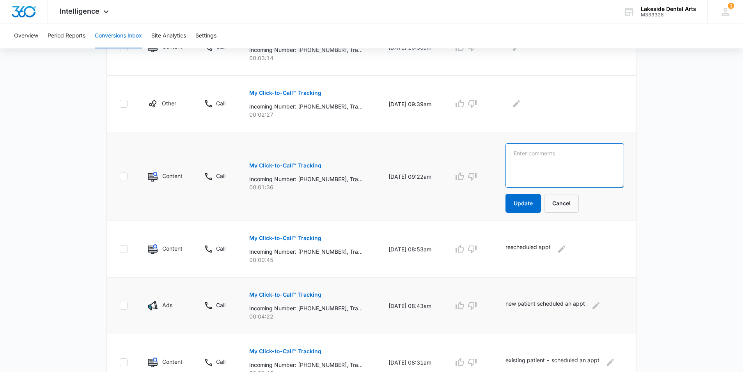
click at [522, 155] on textarea at bounding box center [565, 165] width 118 height 44
type textarea "[PERSON_NAME] left a message to schedule an appt"
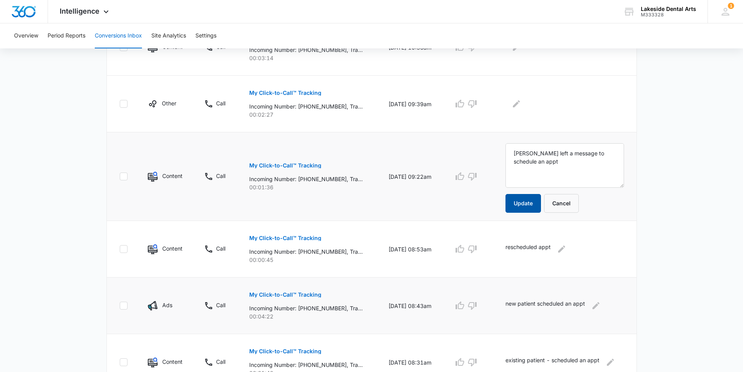
click at [528, 201] on button "Update" at bounding box center [524, 203] width 36 height 19
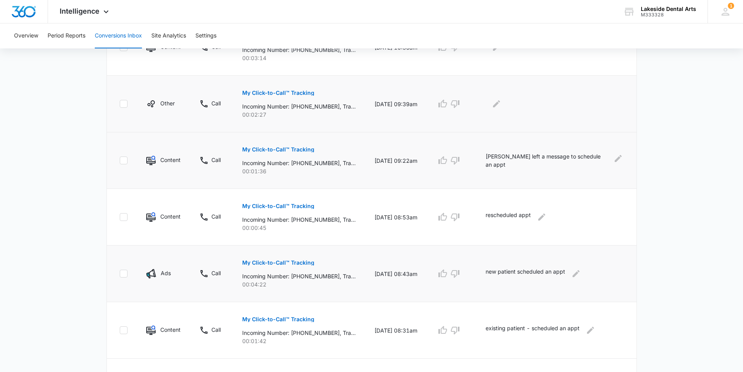
click at [291, 91] on p "My Click-to-Call™ Tracking" at bounding box center [278, 92] width 72 height 5
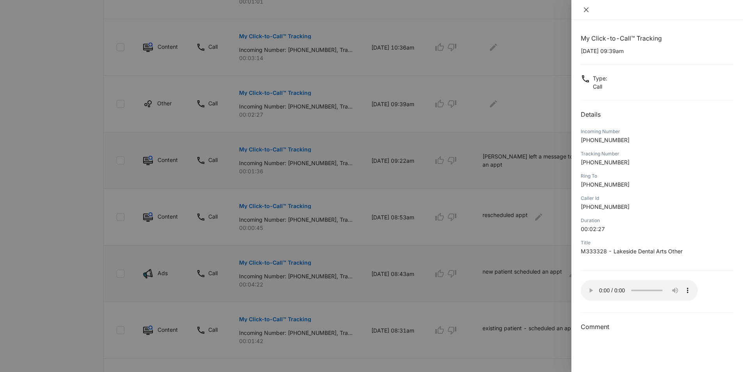
click at [589, 8] on icon "close" at bounding box center [586, 9] width 5 height 5
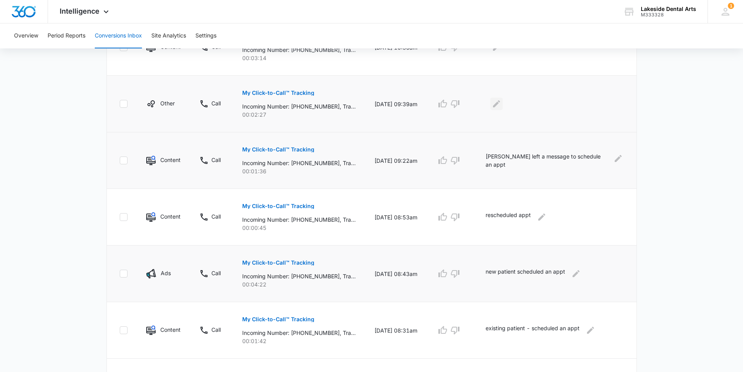
click at [500, 105] on icon "Edit Comments" at bounding box center [496, 103] width 7 height 7
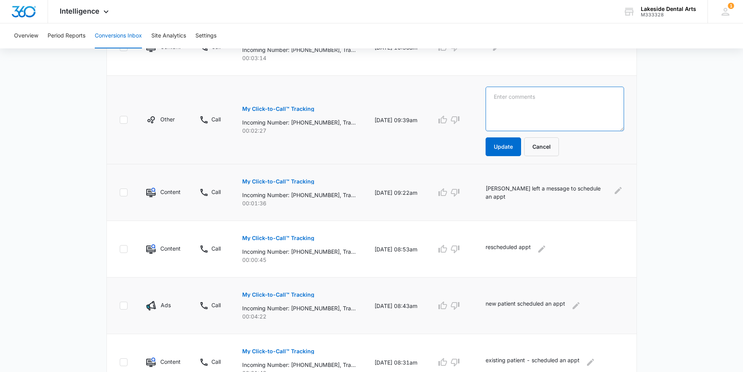
click at [509, 98] on textarea at bounding box center [555, 109] width 139 height 44
type textarea "reschedule appt"
click at [514, 146] on button "Update" at bounding box center [504, 146] width 36 height 19
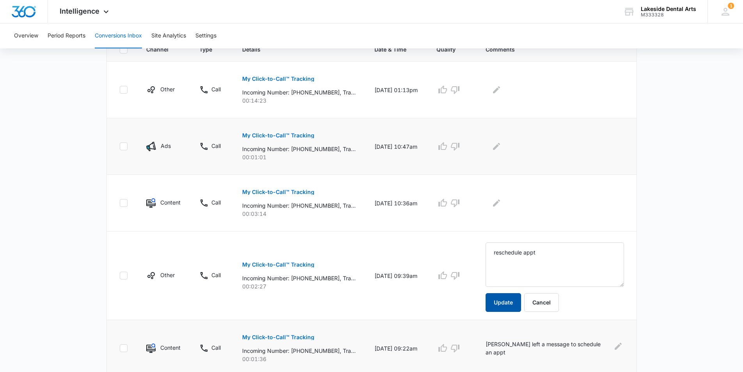
scroll to position [184, 0]
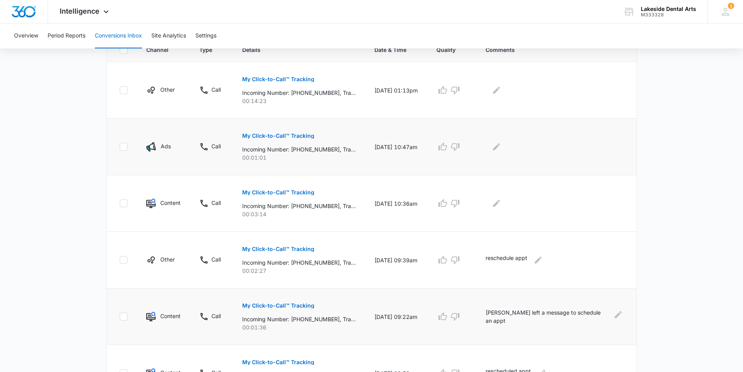
click at [300, 135] on p "My Click-to-Call™ Tracking" at bounding box center [278, 135] width 72 height 5
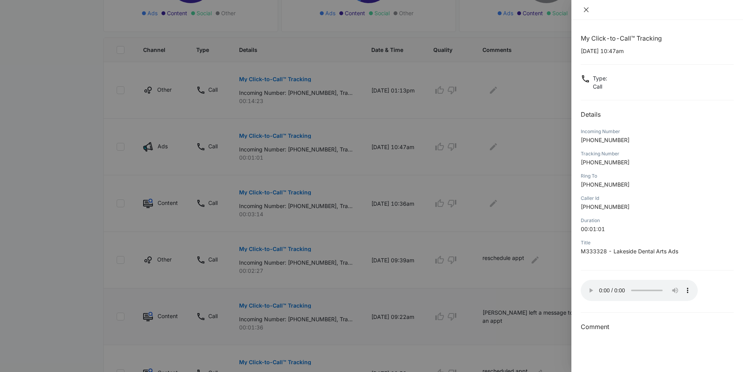
click at [589, 8] on icon "close" at bounding box center [586, 10] width 6 height 6
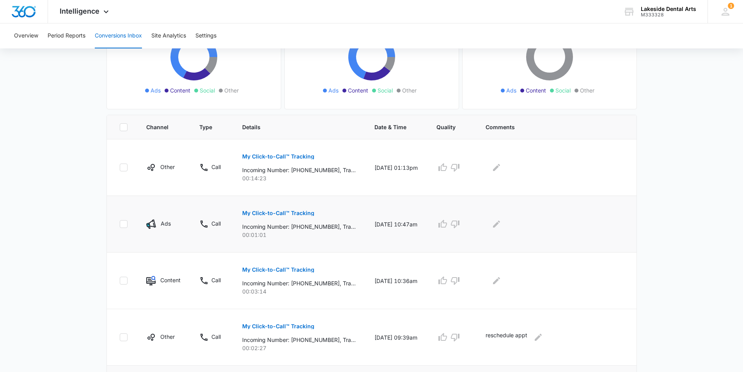
scroll to position [106, 0]
click at [284, 265] on button "My Click-to-Call™ Tracking" at bounding box center [278, 270] width 72 height 19
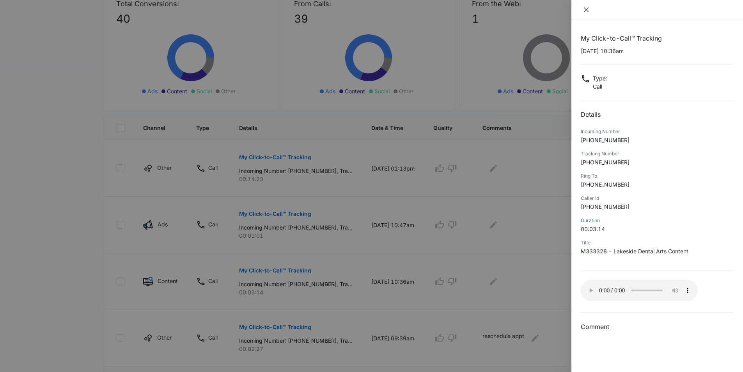
click at [585, 9] on icon "close" at bounding box center [586, 10] width 6 height 6
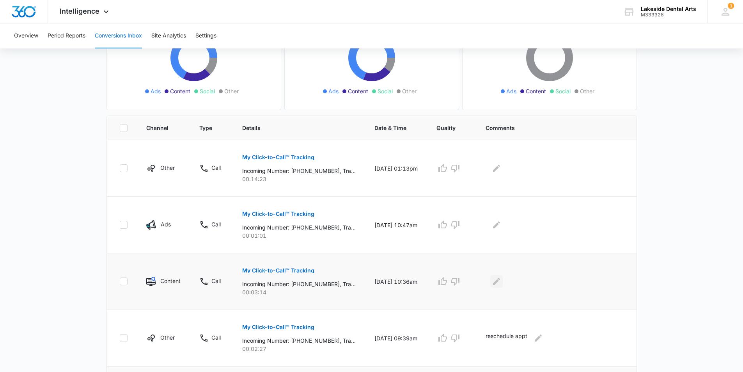
click at [501, 281] on icon "Edit Comments" at bounding box center [496, 281] width 9 height 9
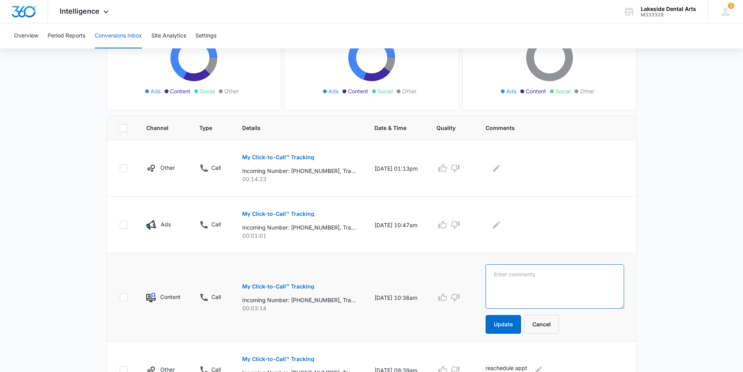
click at [525, 272] on textarea at bounding box center [555, 286] width 139 height 44
type textarea "reschedule appt"
click at [519, 324] on button "Update" at bounding box center [504, 324] width 36 height 19
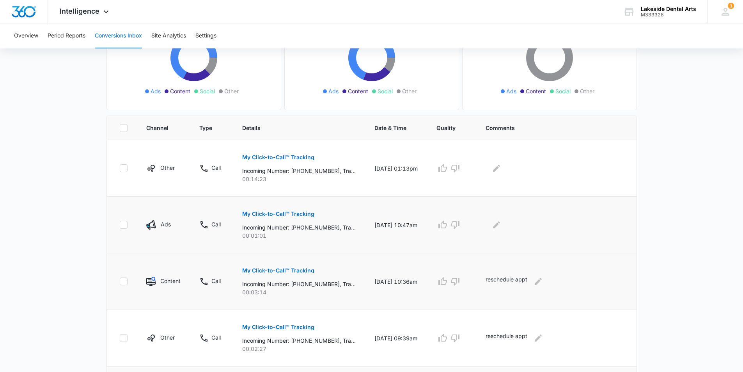
click at [295, 210] on button "My Click-to-Call™ Tracking" at bounding box center [278, 213] width 72 height 19
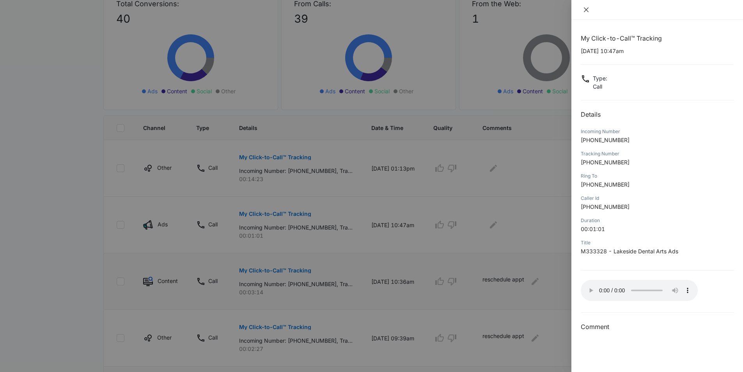
click at [589, 10] on icon "close" at bounding box center [586, 10] width 6 height 6
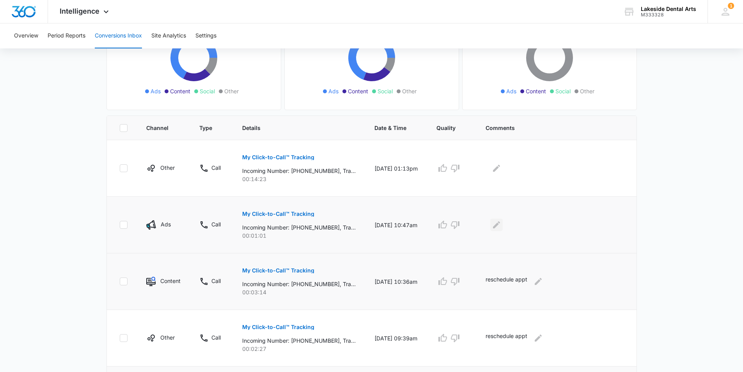
click at [501, 226] on icon "Edit Comments" at bounding box center [496, 224] width 9 height 9
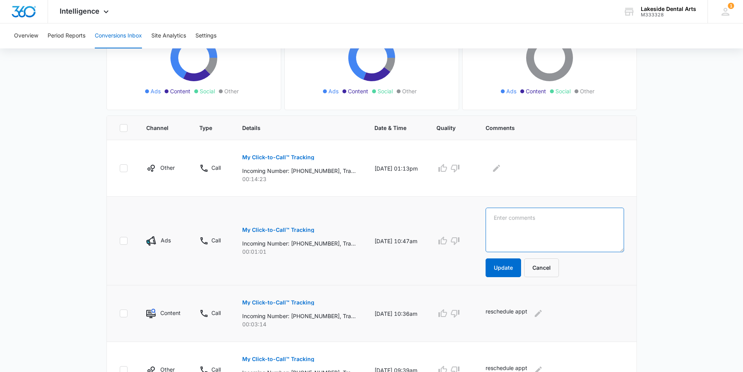
click at [523, 217] on textarea at bounding box center [555, 230] width 139 height 44
type textarea "no answer hang up"
click at [514, 268] on button "Update" at bounding box center [504, 267] width 36 height 19
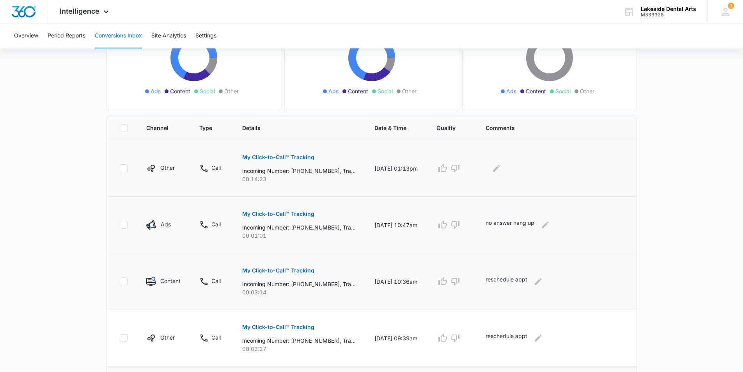
click at [302, 157] on p "My Click-to-Call™ Tracking" at bounding box center [278, 157] width 72 height 5
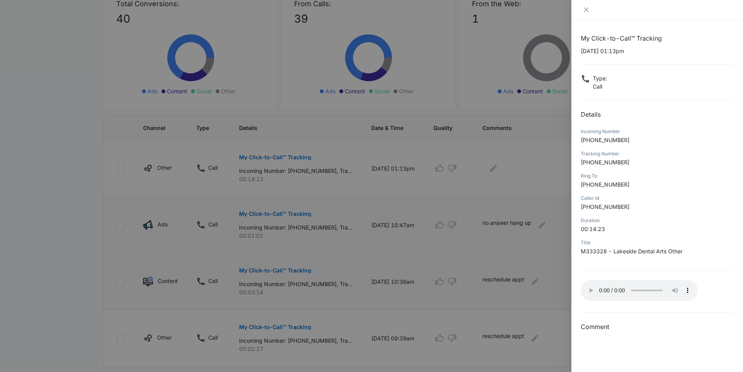
click at [559, 354] on div at bounding box center [371, 186] width 743 height 372
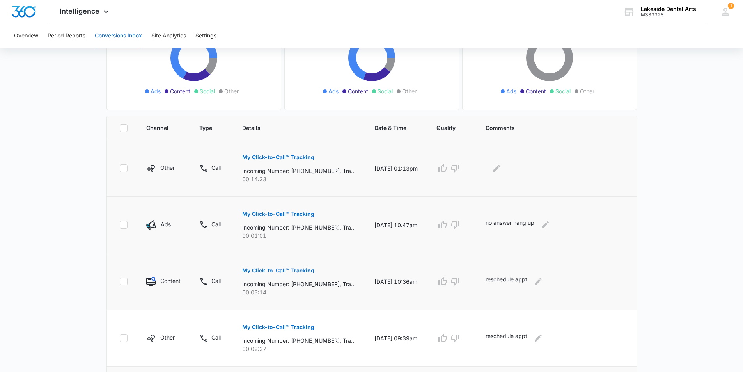
click at [285, 155] on p "My Click-to-Call™ Tracking" at bounding box center [278, 157] width 72 height 5
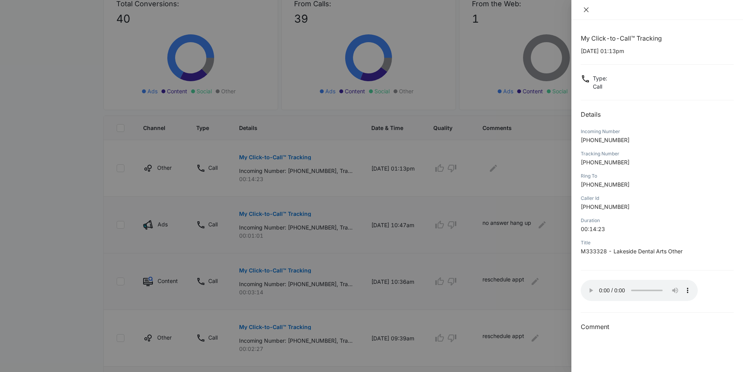
click at [587, 9] on icon "close" at bounding box center [586, 9] width 5 height 5
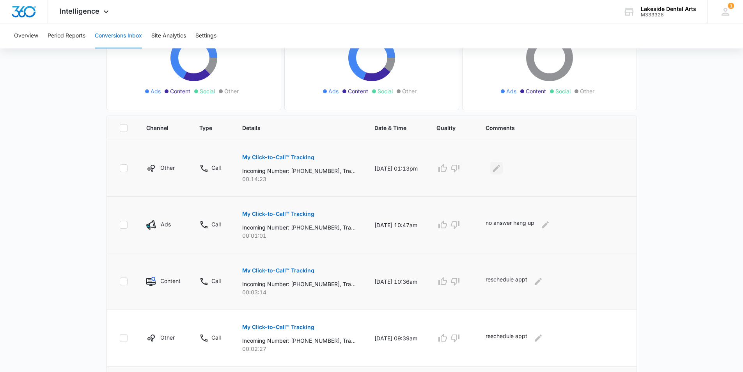
click at [500, 169] on icon "Edit Comments" at bounding box center [496, 168] width 7 height 7
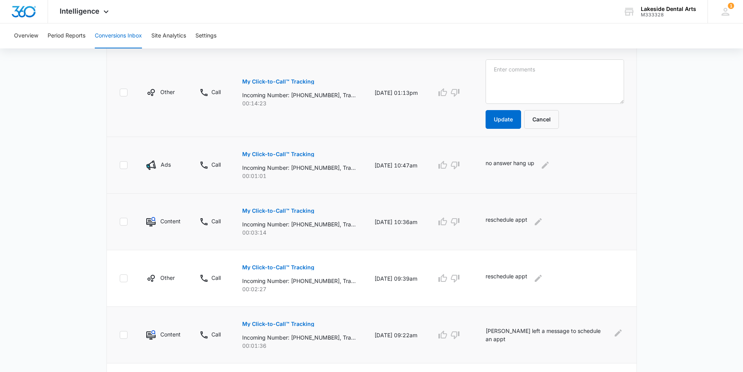
scroll to position [119, 0]
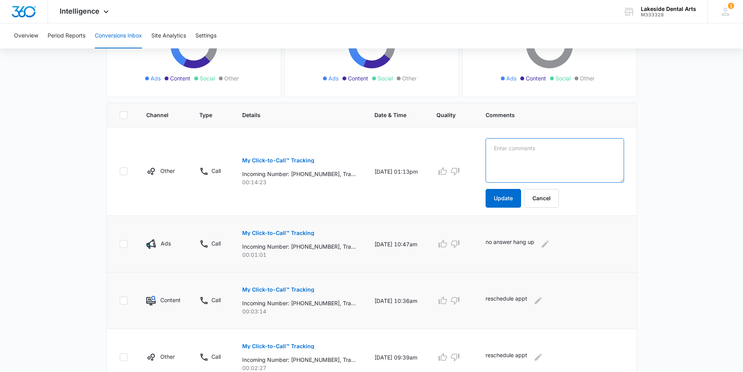
click at [508, 148] on textarea at bounding box center [555, 160] width 139 height 44
click at [514, 149] on textarea "Inauiry about services - did not schedule appt - will call back" at bounding box center [555, 160] width 139 height 44
type textarea "Inquiry about services - did not schedule appt - will call back"
click at [521, 199] on button "Update" at bounding box center [504, 198] width 36 height 19
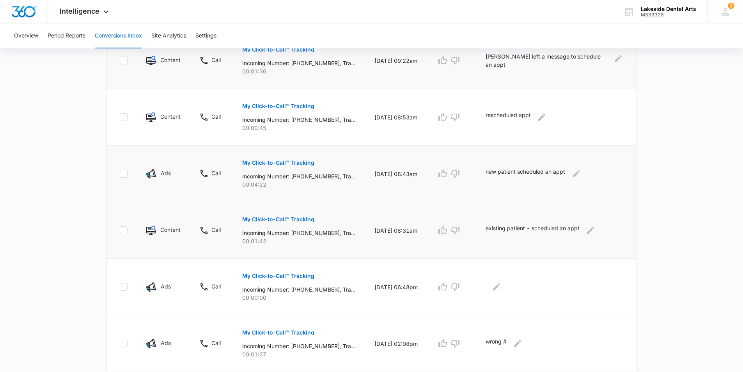
scroll to position [464, 0]
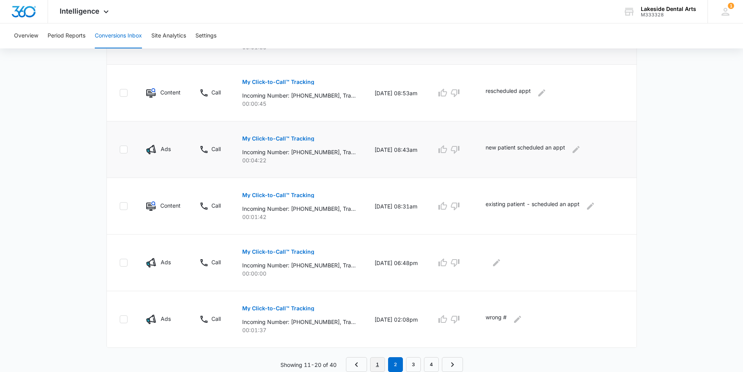
click at [379, 365] on link "1" at bounding box center [377, 364] width 15 height 15
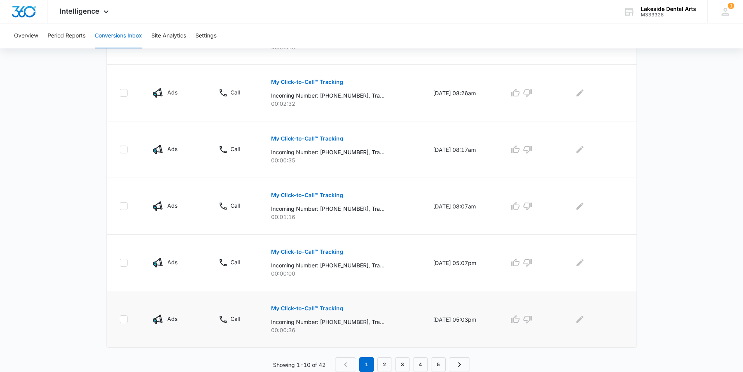
click at [306, 305] on button "My Click-to-Call™ Tracking" at bounding box center [307, 308] width 72 height 19
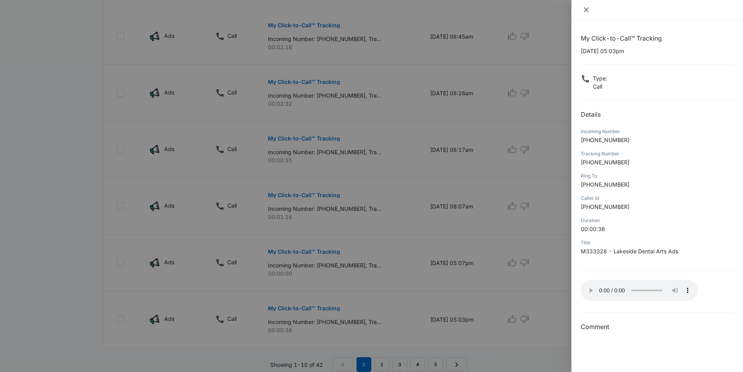
click at [584, 8] on icon "close" at bounding box center [586, 9] width 5 height 5
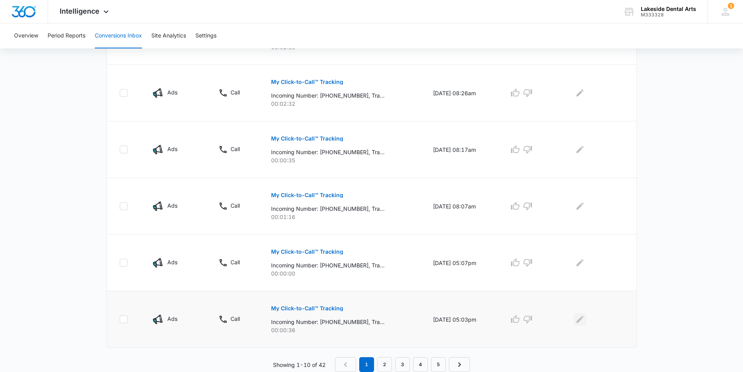
click at [584, 319] on icon "Edit Comments" at bounding box center [580, 319] width 7 height 7
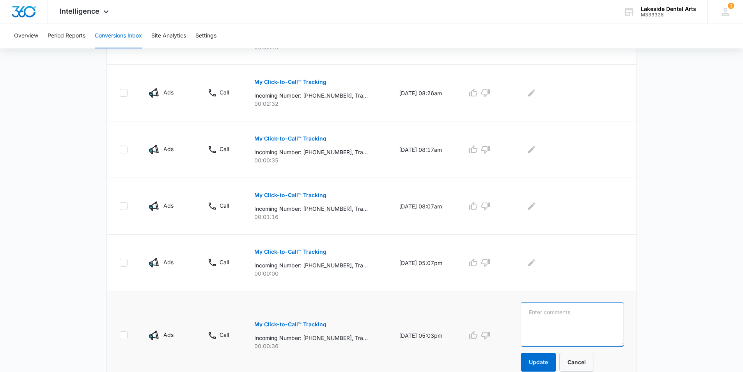
click at [563, 311] on textarea at bounding box center [572, 324] width 103 height 44
type textarea "left message"
click at [540, 360] on button "Update" at bounding box center [539, 362] width 36 height 19
click at [287, 191] on button "My Click-to-Call™ Tracking" at bounding box center [290, 195] width 72 height 19
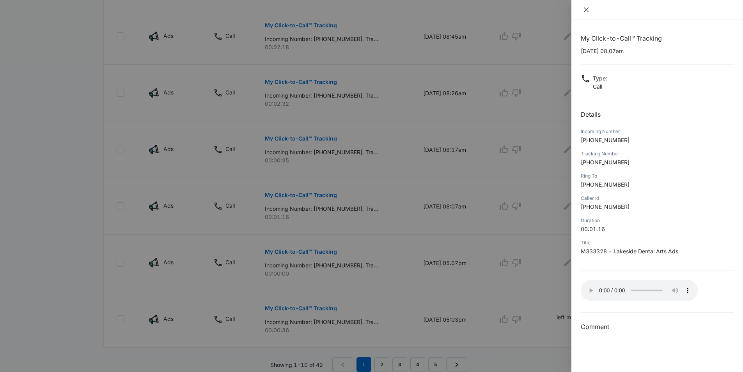
click at [585, 7] on icon "close" at bounding box center [586, 10] width 6 height 6
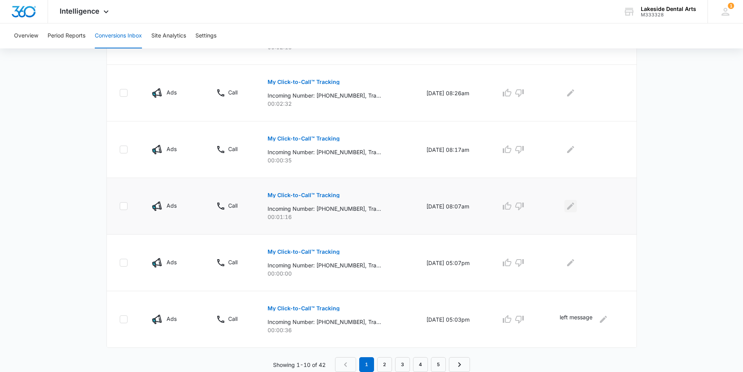
click at [573, 209] on icon "Edit Comments" at bounding box center [570, 205] width 9 height 9
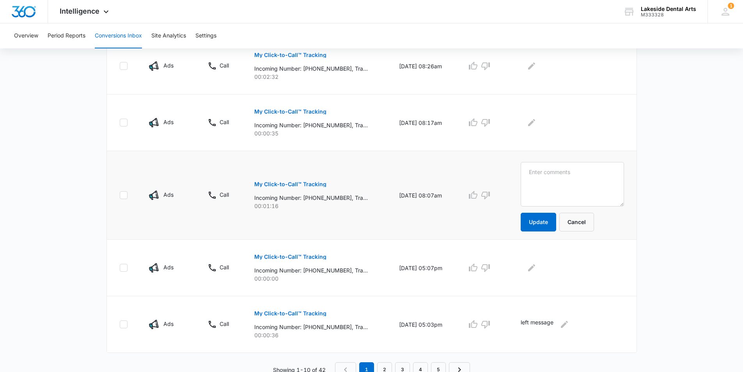
scroll to position [496, 0]
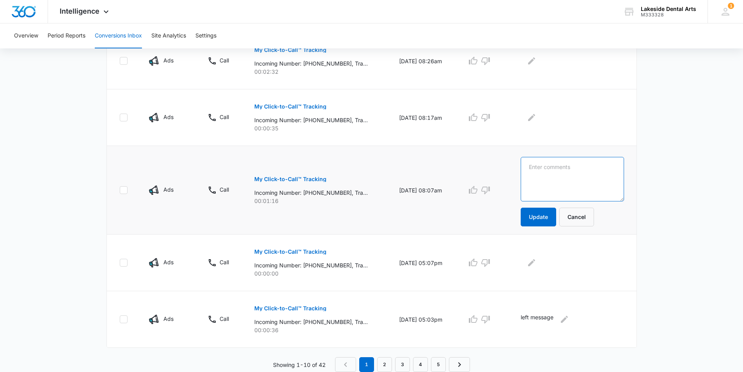
drag, startPoint x: 551, startPoint y: 172, endPoint x: 550, endPoint y: 176, distance: 4.8
click at [551, 173] on textarea at bounding box center [572, 179] width 103 height 44
type textarea "reschedule appt"
click at [550, 219] on button "Update" at bounding box center [539, 217] width 36 height 19
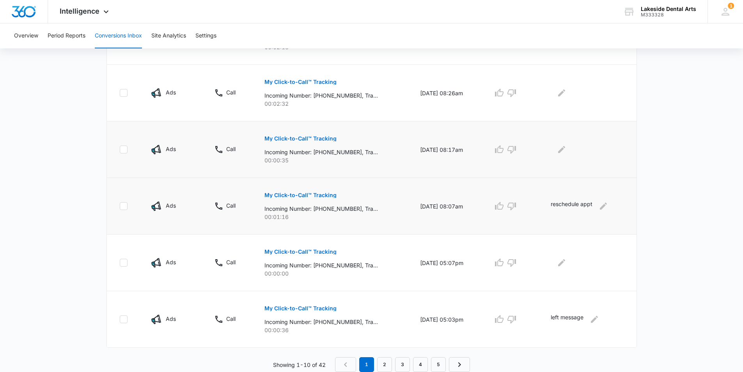
click at [315, 137] on p "My Click-to-Call™ Tracking" at bounding box center [301, 138] width 72 height 5
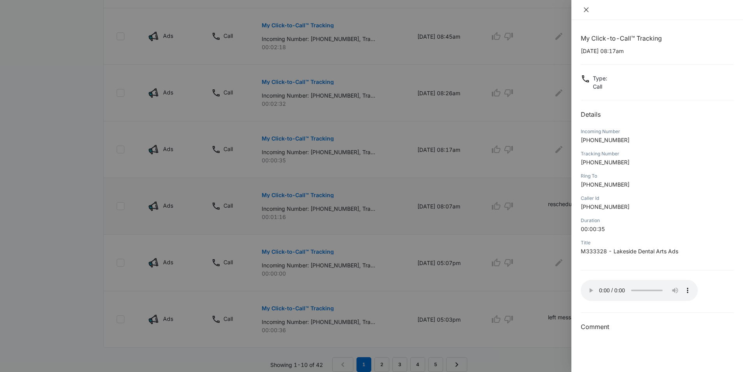
click at [587, 10] on icon "close" at bounding box center [586, 9] width 5 height 5
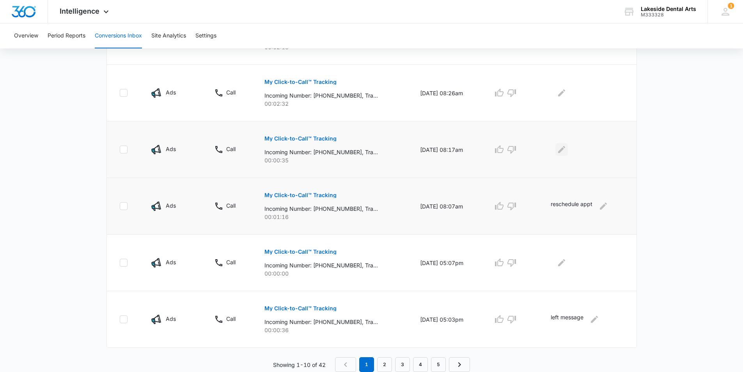
click at [564, 149] on icon "Edit Comments" at bounding box center [561, 149] width 7 height 7
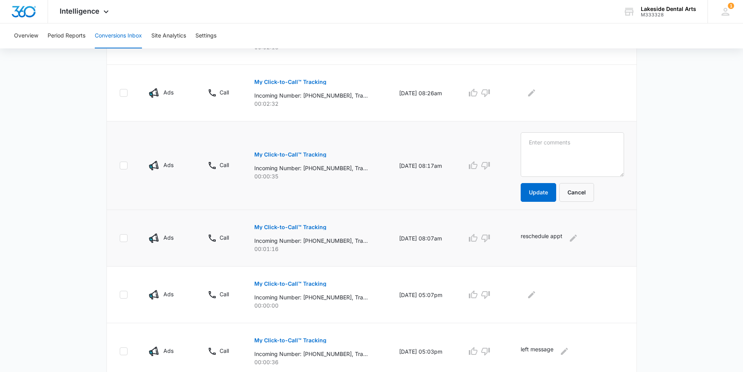
scroll to position [496, 0]
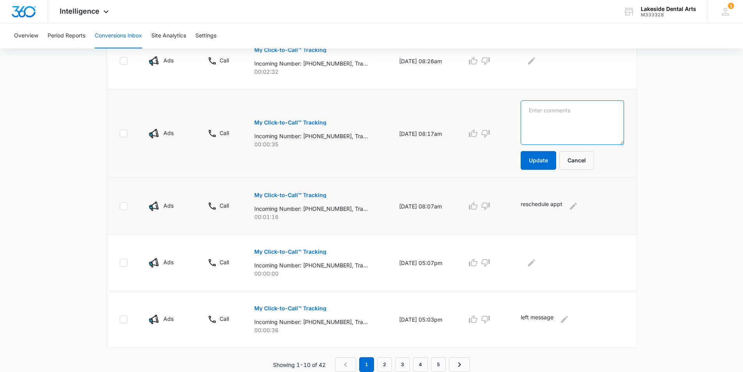
click at [554, 110] on textarea at bounding box center [572, 122] width 103 height 44
type textarea "cancel appt"
click at [547, 162] on button "Update" at bounding box center [539, 160] width 36 height 19
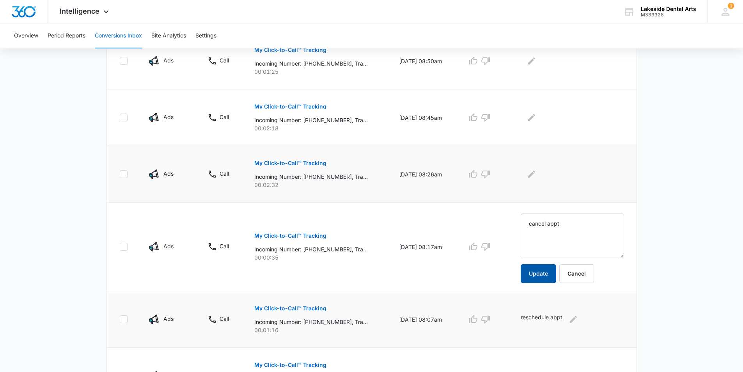
scroll to position [379, 0]
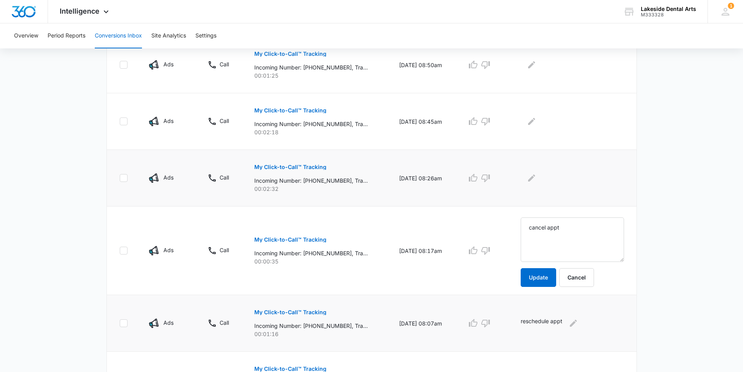
click at [290, 164] on button "My Click-to-Call™ Tracking" at bounding box center [290, 167] width 72 height 19
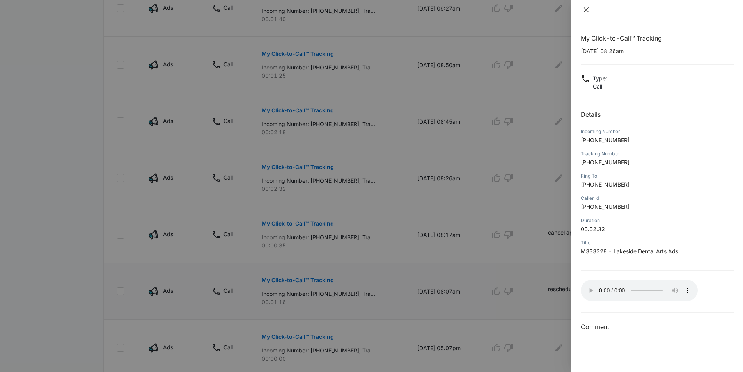
click at [586, 6] on button "Close" at bounding box center [586, 9] width 11 height 7
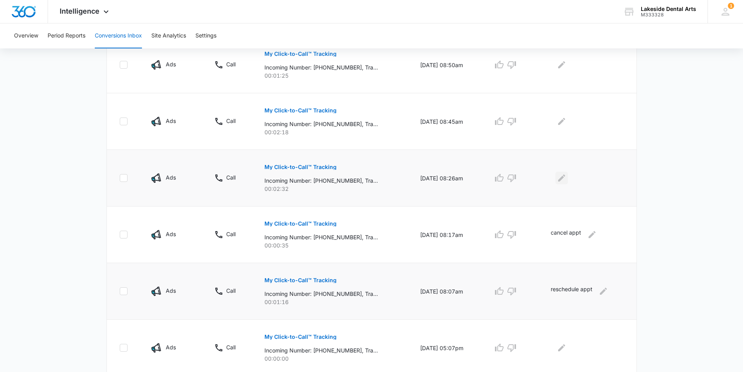
click at [565, 177] on icon "Edit Comments" at bounding box center [561, 177] width 7 height 7
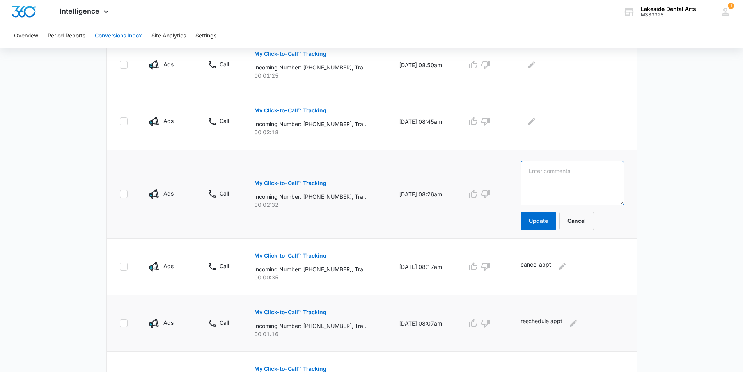
click at [546, 172] on textarea at bounding box center [572, 183] width 103 height 44
type textarea "schedule appt"
drag, startPoint x: 548, startPoint y: 222, endPoint x: 413, endPoint y: 194, distance: 137.5
click at [548, 222] on button "Update" at bounding box center [539, 221] width 36 height 19
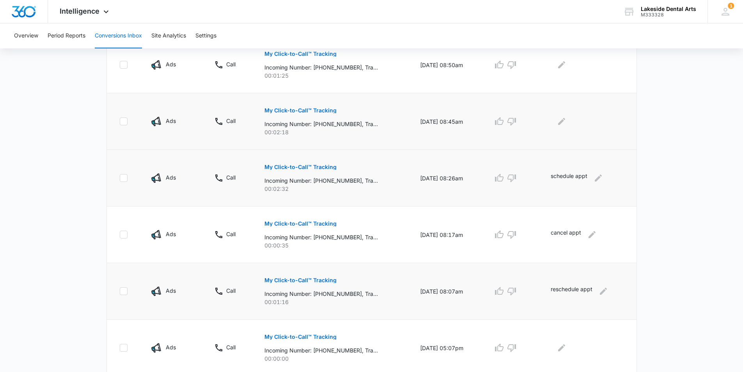
click at [311, 111] on p "My Click-to-Call™ Tracking" at bounding box center [301, 110] width 72 height 5
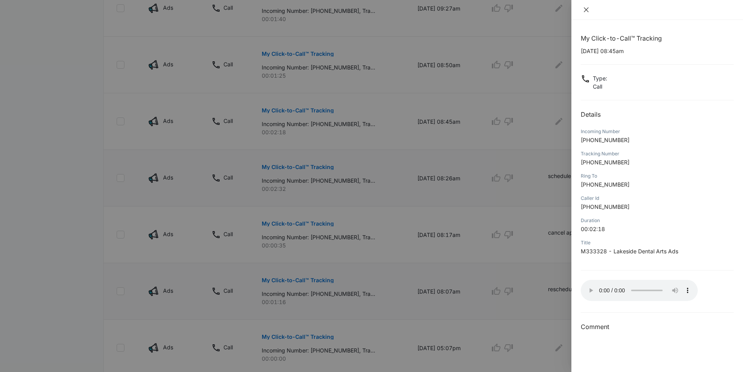
click at [586, 7] on icon "close" at bounding box center [586, 10] width 6 height 6
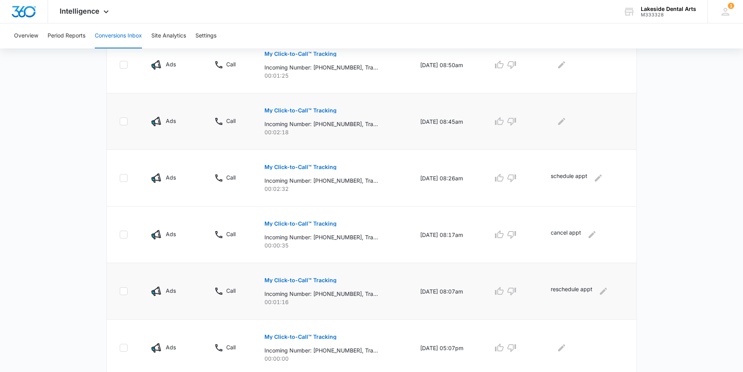
click at [558, 118] on div at bounding box center [587, 121] width 73 height 12
click at [567, 122] on icon "Edit Comments" at bounding box center [561, 121] width 9 height 9
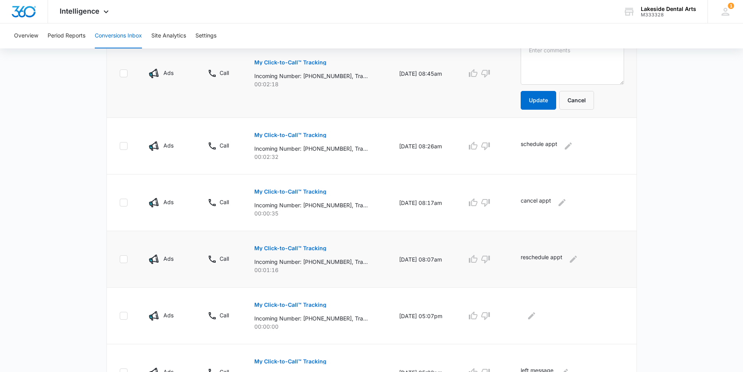
scroll to position [340, 0]
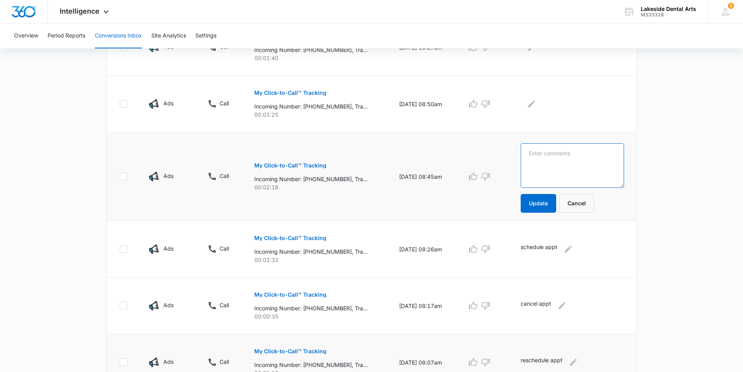
click at [541, 153] on textarea at bounding box center [572, 165] width 103 height 44
type textarea "reschedule appt"
click at [553, 208] on button "Update" at bounding box center [539, 203] width 36 height 19
click at [572, 249] on icon "Edit Comments" at bounding box center [568, 248] width 7 height 7
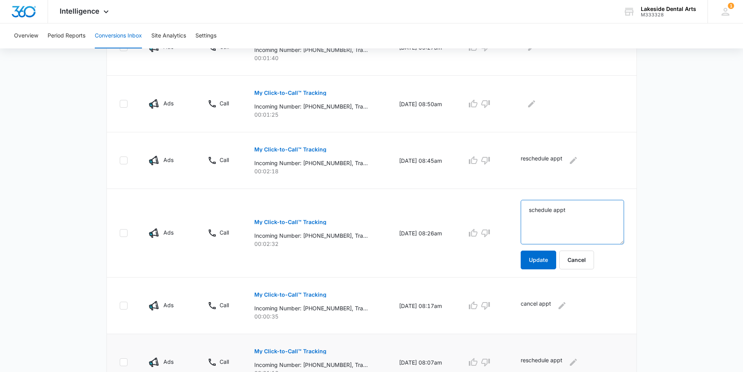
click at [535, 244] on textarea "schedule appt" at bounding box center [572, 222] width 103 height 44
click at [615, 209] on textarea "New patient schedule appt" at bounding box center [572, 222] width 103 height 44
type textarea "New patient schedule appt - live close to office"
click at [557, 259] on button "Update" at bounding box center [539, 260] width 36 height 19
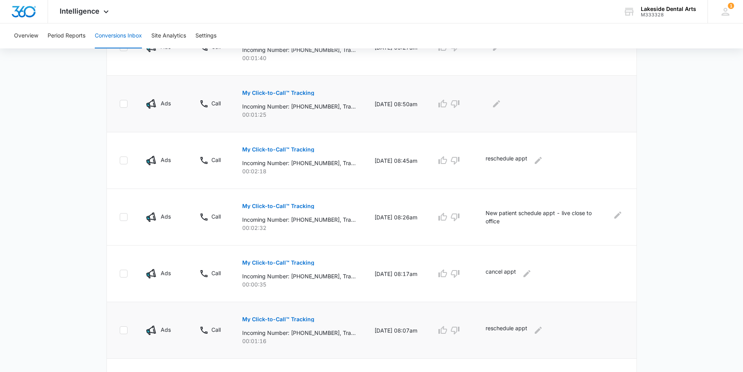
click at [291, 91] on p "My Click-to-Call™ Tracking" at bounding box center [278, 92] width 72 height 5
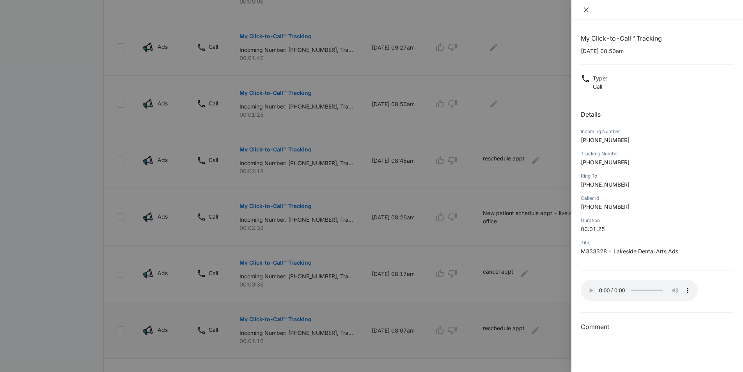
click at [585, 11] on icon "close" at bounding box center [586, 10] width 6 height 6
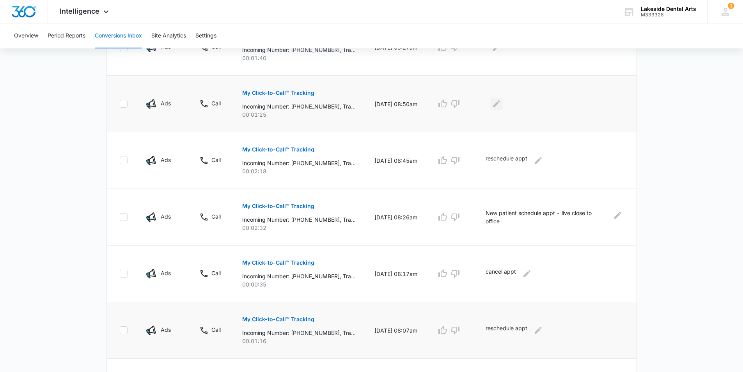
click at [501, 103] on icon "Edit Comments" at bounding box center [496, 103] width 9 height 9
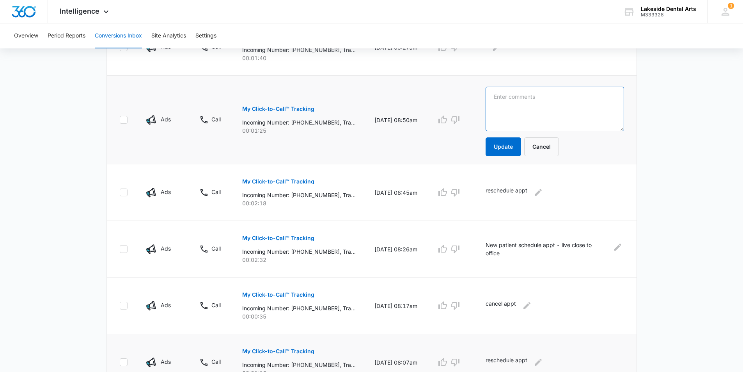
click at [519, 96] on textarea at bounding box center [555, 109] width 138 height 44
type textarea "confirming appt"
click at [517, 148] on button "Update" at bounding box center [504, 146] width 36 height 19
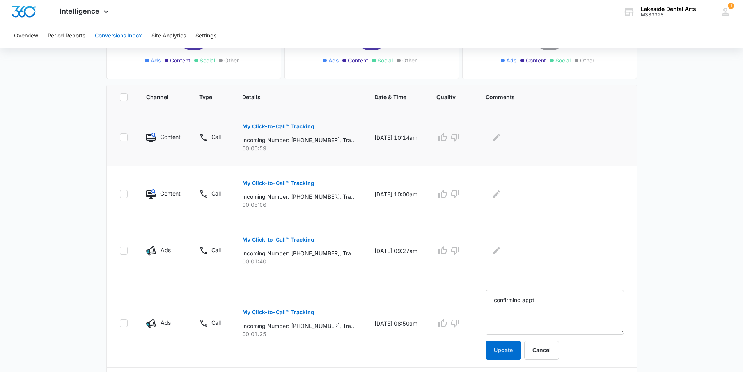
scroll to position [184, 0]
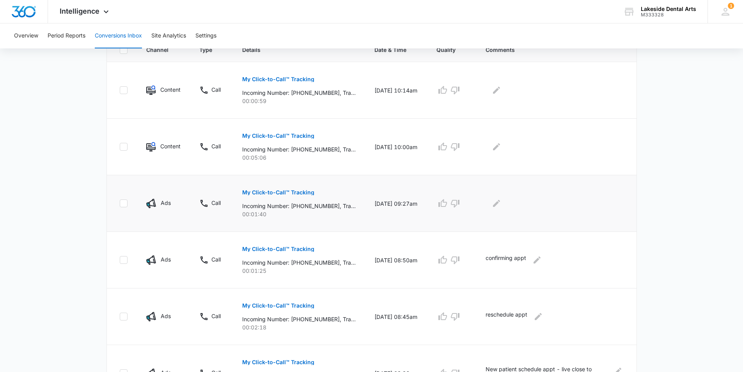
click at [296, 190] on p "My Click-to-Call™ Tracking" at bounding box center [278, 192] width 72 height 5
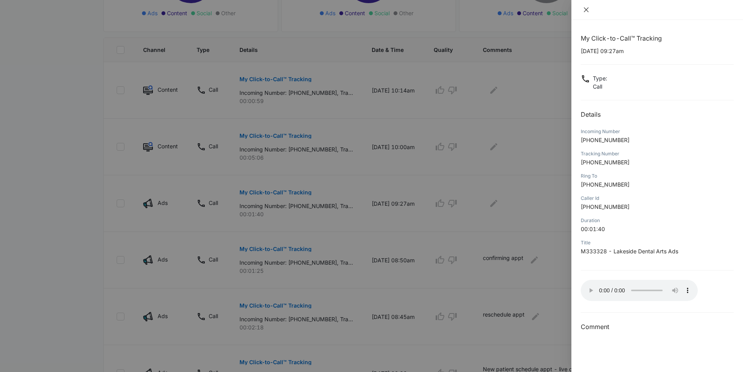
click at [582, 11] on button "Close" at bounding box center [586, 9] width 11 height 7
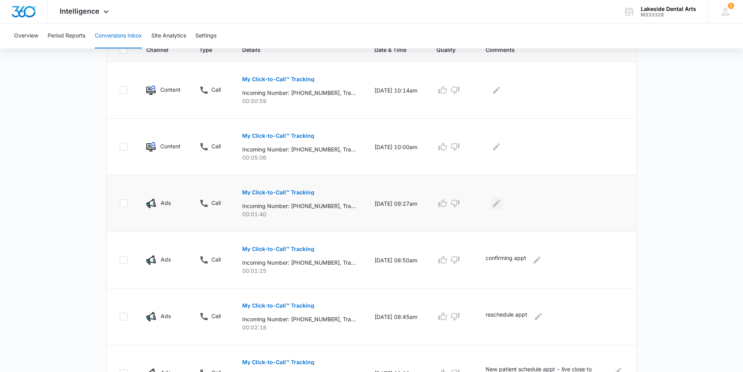
click at [501, 202] on icon "Edit Comments" at bounding box center [496, 203] width 9 height 9
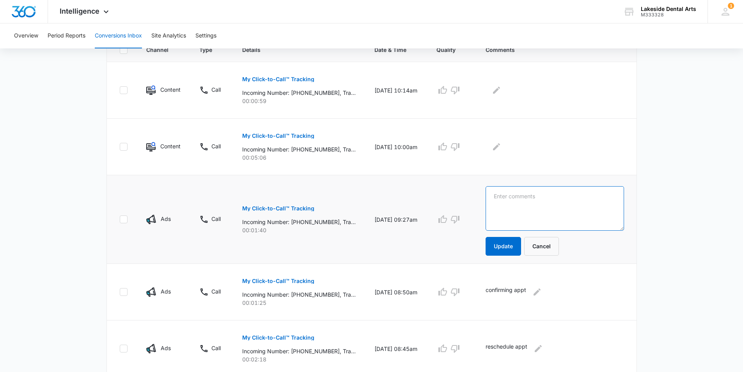
click at [504, 197] on textarea at bounding box center [555, 208] width 138 height 44
type textarea "existing patient - schedule appt"
click at [507, 242] on button "Update" at bounding box center [504, 246] width 36 height 19
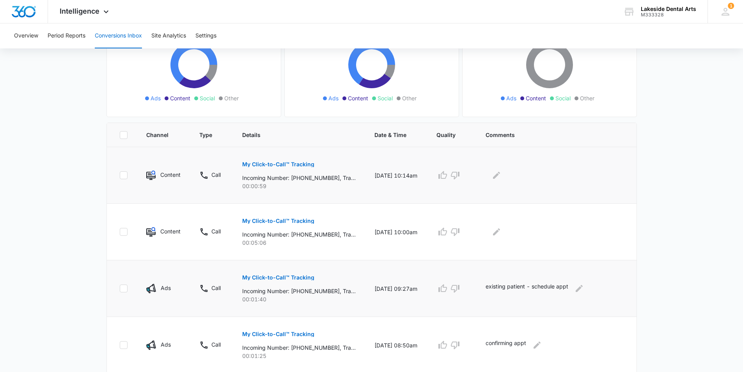
scroll to position [67, 0]
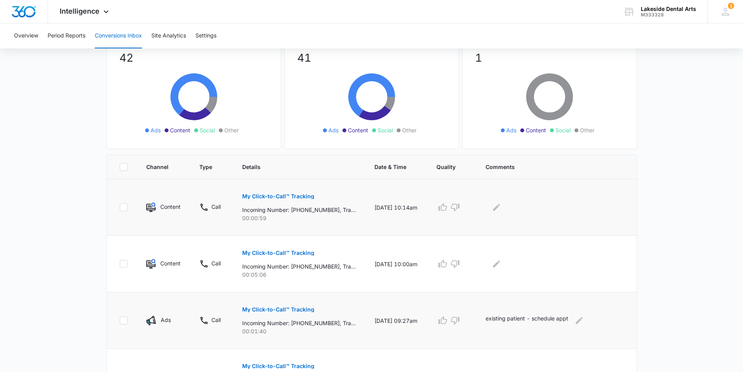
click at [285, 196] on p "My Click-to-Call™ Tracking" at bounding box center [278, 196] width 72 height 5
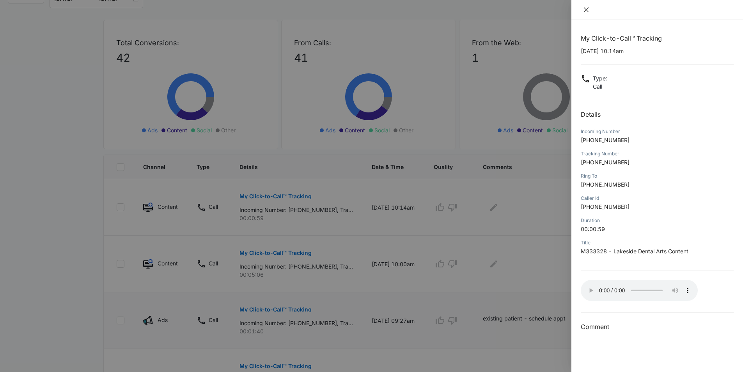
click at [589, 9] on icon "close" at bounding box center [586, 10] width 6 height 6
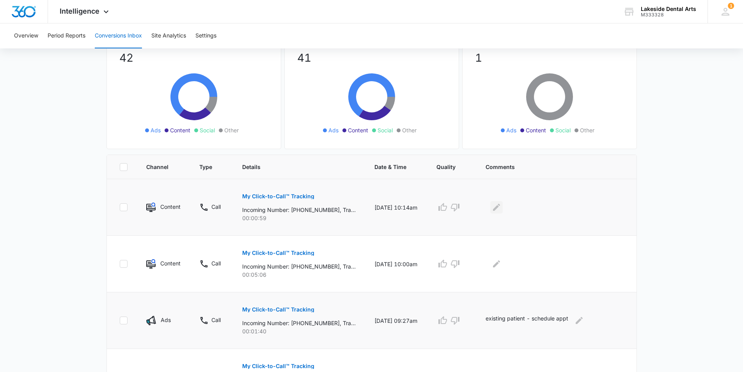
click at [500, 206] on icon "Edit Comments" at bounding box center [496, 207] width 7 height 7
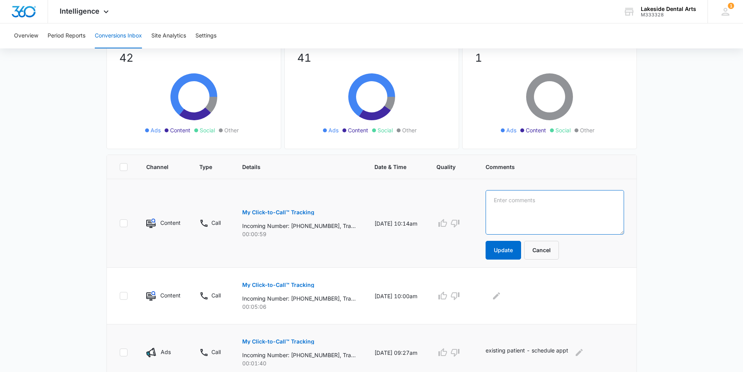
drag, startPoint x: 509, startPoint y: 203, endPoint x: 507, endPoint y: 194, distance: 9.9
click at [509, 203] on textarea at bounding box center [555, 212] width 138 height 44
type textarea "Cigna Dental - pre certification"
click at [513, 250] on button "Update" at bounding box center [504, 250] width 36 height 19
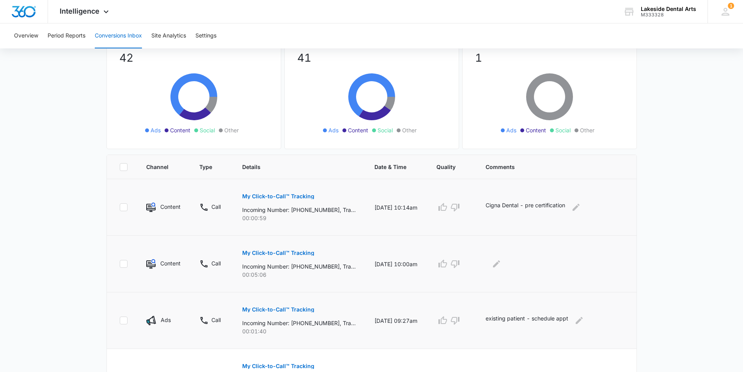
click at [278, 251] on p "My Click-to-Call™ Tracking" at bounding box center [278, 252] width 72 height 5
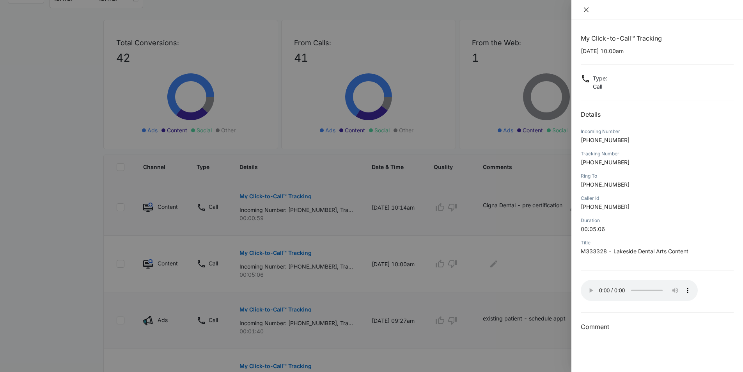
click at [584, 9] on icon "close" at bounding box center [586, 10] width 6 height 6
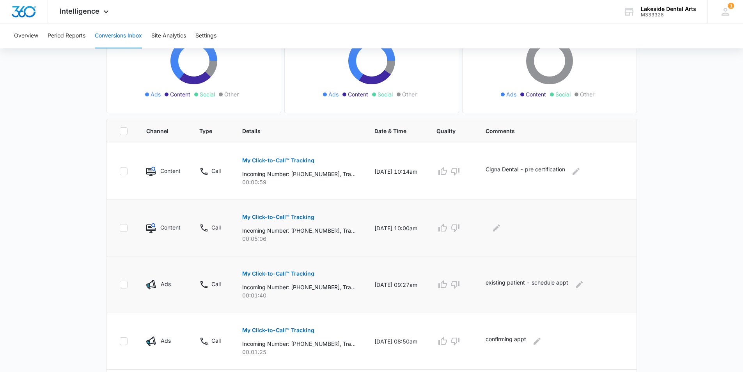
scroll to position [106, 0]
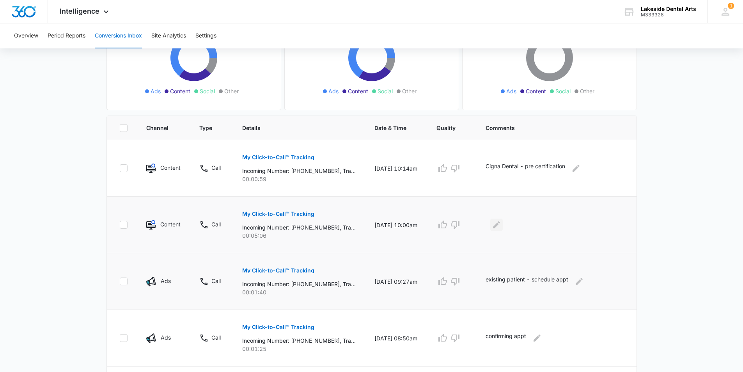
click at [501, 226] on icon "Edit Comments" at bounding box center [496, 224] width 9 height 9
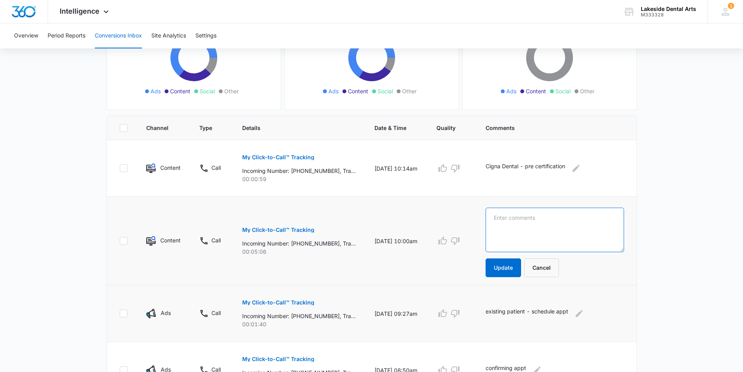
click at [519, 216] on textarea at bounding box center [555, 230] width 138 height 44
type textarea "new patient schedule appt - referred by parents"
click at [514, 269] on button "Update" at bounding box center [504, 267] width 36 height 19
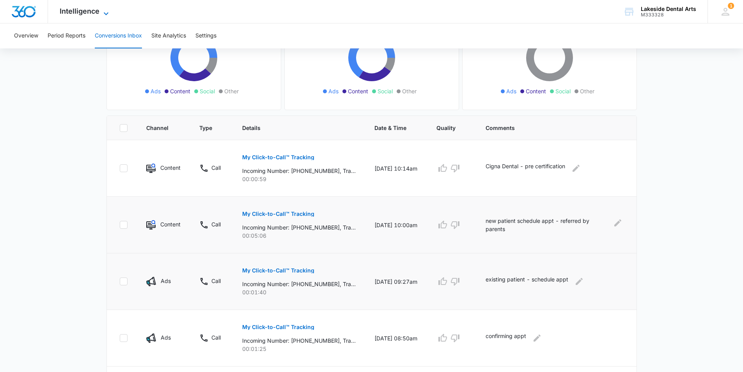
click at [104, 10] on icon at bounding box center [105, 13] width 9 height 9
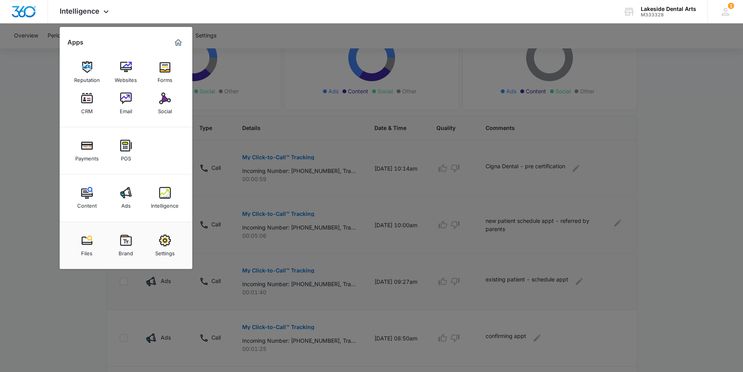
click at [161, 194] on img at bounding box center [165, 193] width 12 height 12
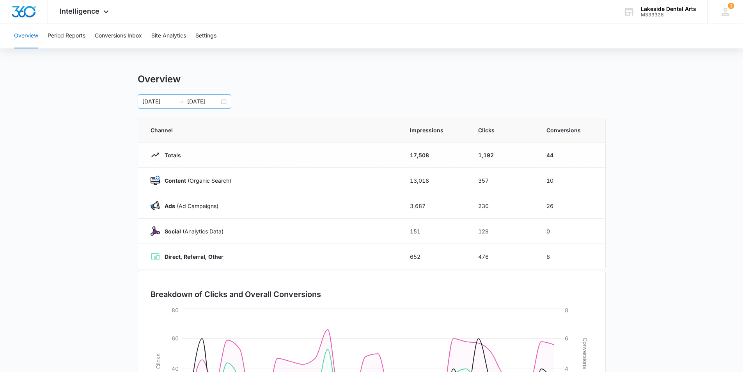
click at [225, 104] on div "[DATE] [DATE]" at bounding box center [185, 101] width 94 height 14
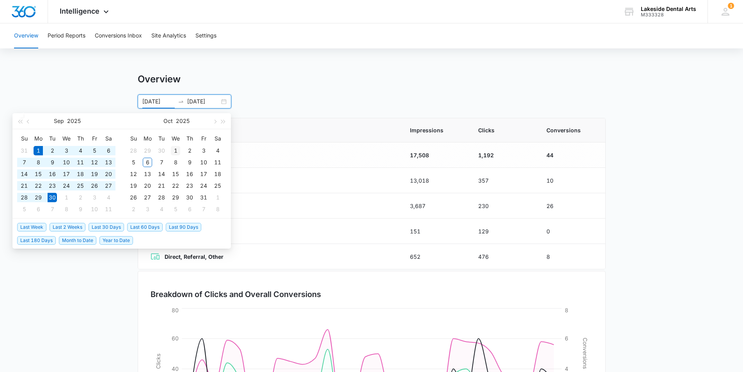
type input "[DATE]"
click at [176, 151] on div "1" at bounding box center [175, 150] width 9 height 9
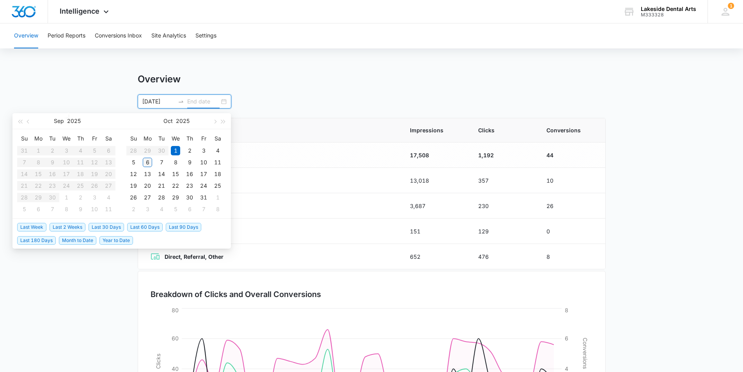
type input "[DATE]"
click at [148, 164] on div "6" at bounding box center [147, 162] width 9 height 9
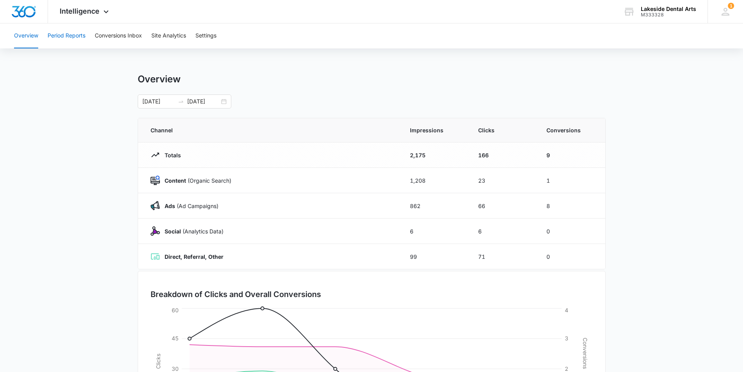
click at [73, 36] on button "Period Reports" at bounding box center [67, 35] width 38 height 25
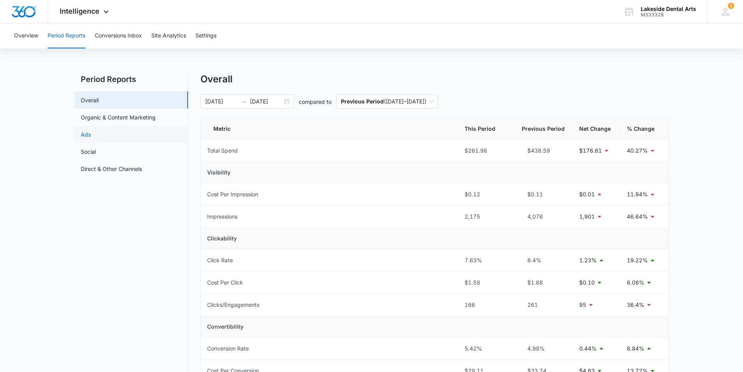
click at [87, 135] on link "Ads" at bounding box center [86, 134] width 10 height 8
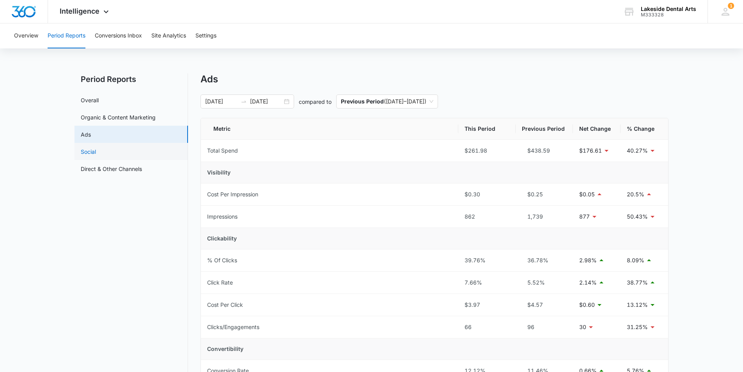
click at [96, 150] on link "Social" at bounding box center [88, 152] width 15 height 8
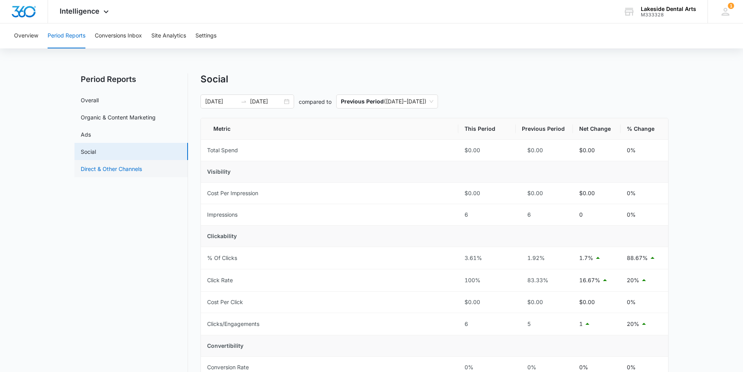
click at [93, 169] on link "Direct & Other Channels" at bounding box center [111, 169] width 61 height 8
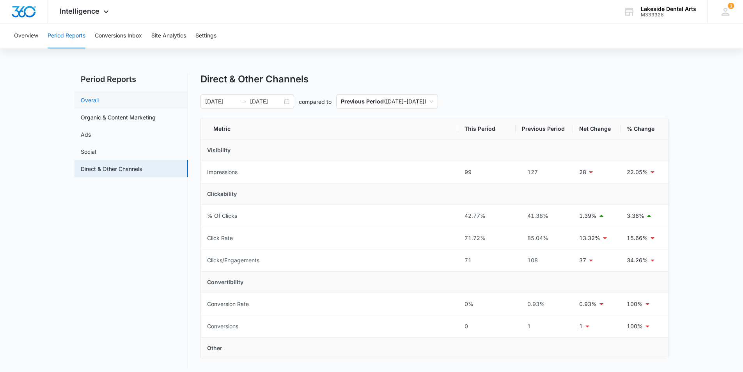
click at [84, 100] on link "Overall" at bounding box center [90, 100] width 18 height 8
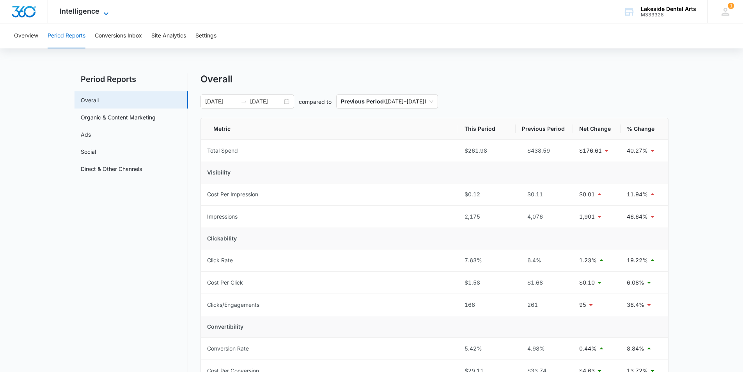
click at [104, 12] on icon at bounding box center [105, 13] width 9 height 9
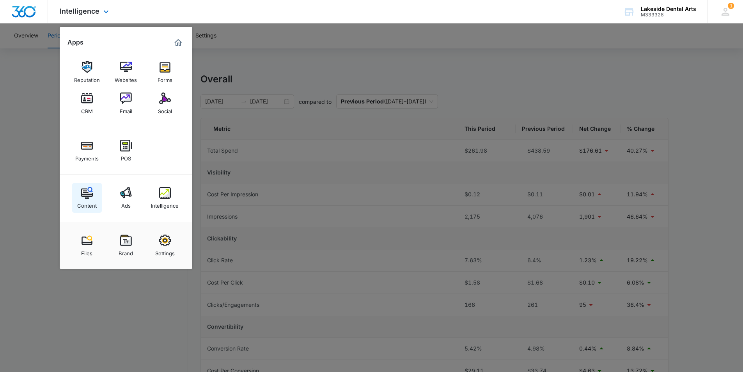
click at [88, 194] on img at bounding box center [87, 193] width 12 height 12
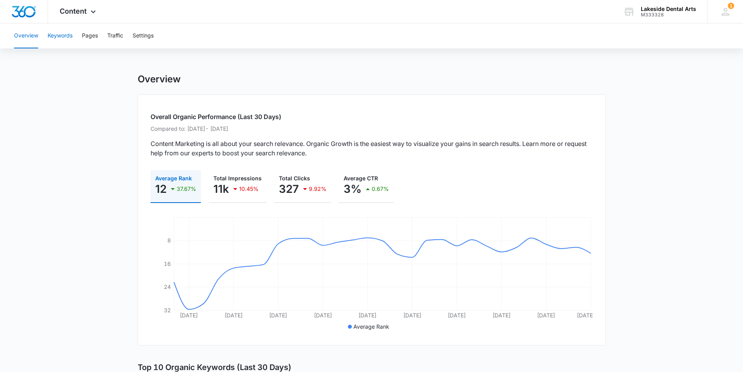
click at [56, 32] on button "Keywords" at bounding box center [60, 35] width 25 height 25
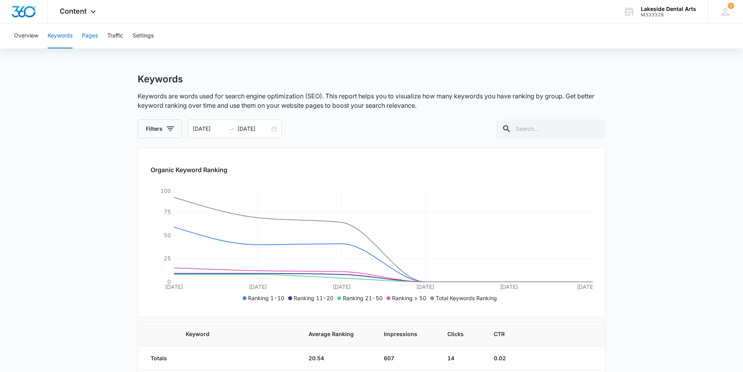
click at [89, 36] on button "Pages" at bounding box center [90, 35] width 16 height 25
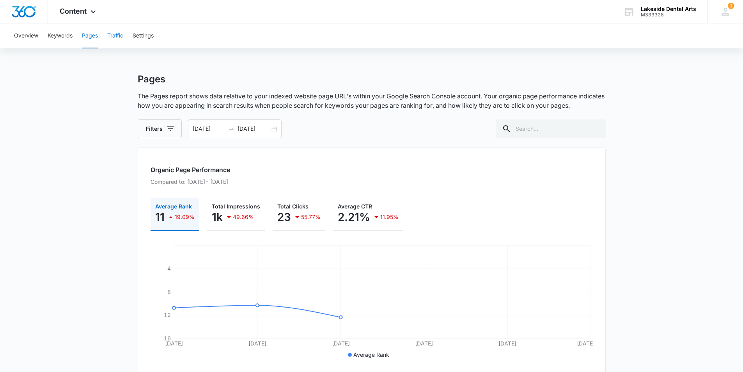
click at [112, 36] on button "Traffic" at bounding box center [115, 35] width 16 height 25
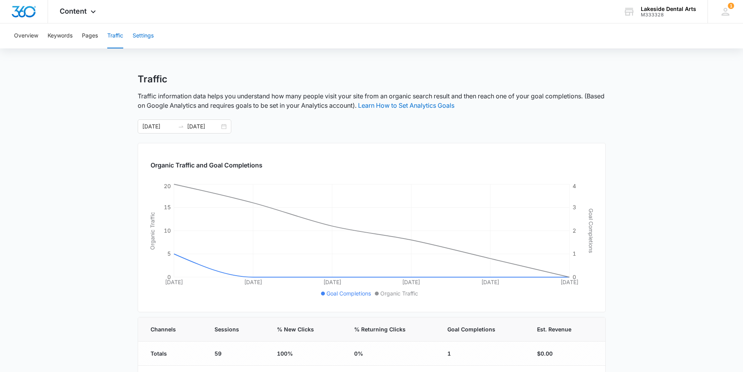
click at [141, 36] on button "Settings" at bounding box center [143, 35] width 21 height 25
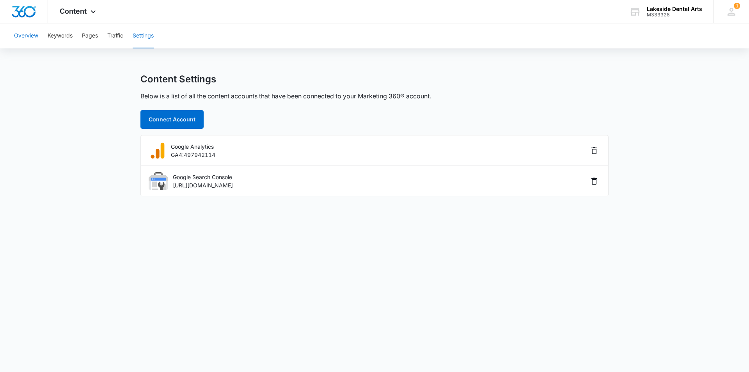
click at [25, 34] on button "Overview" at bounding box center [26, 35] width 24 height 25
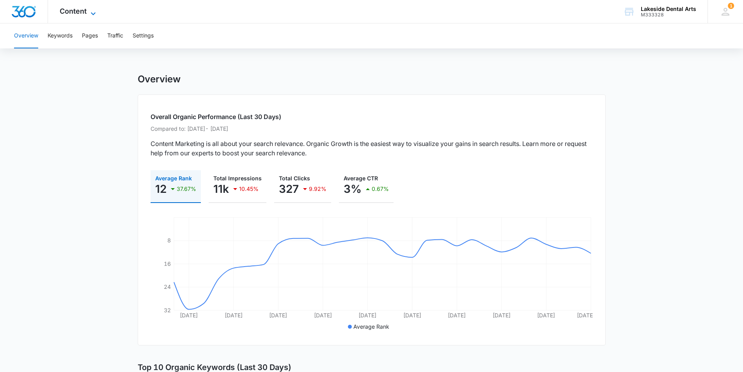
click at [91, 11] on icon at bounding box center [93, 13] width 9 height 9
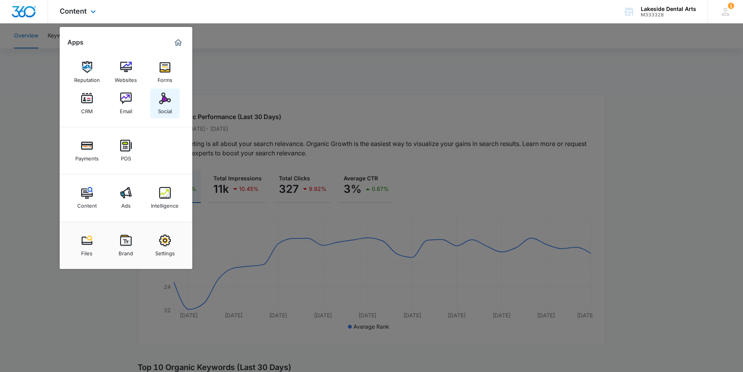
click at [161, 104] on div "Social" at bounding box center [165, 109] width 14 height 10
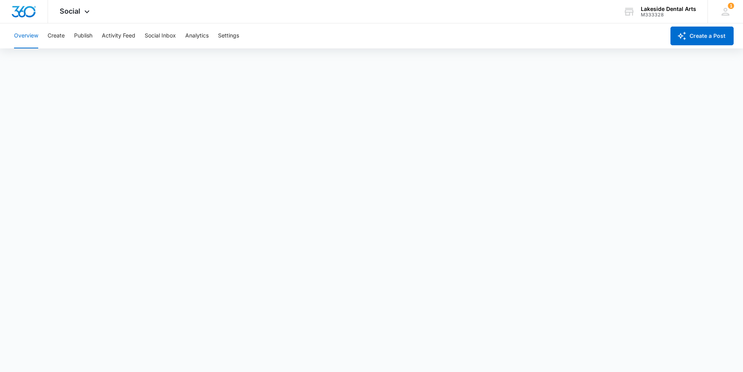
scroll to position [2, 0]
click at [84, 35] on button "Publish" at bounding box center [83, 35] width 18 height 25
